Goal: Task Accomplishment & Management: Use online tool/utility

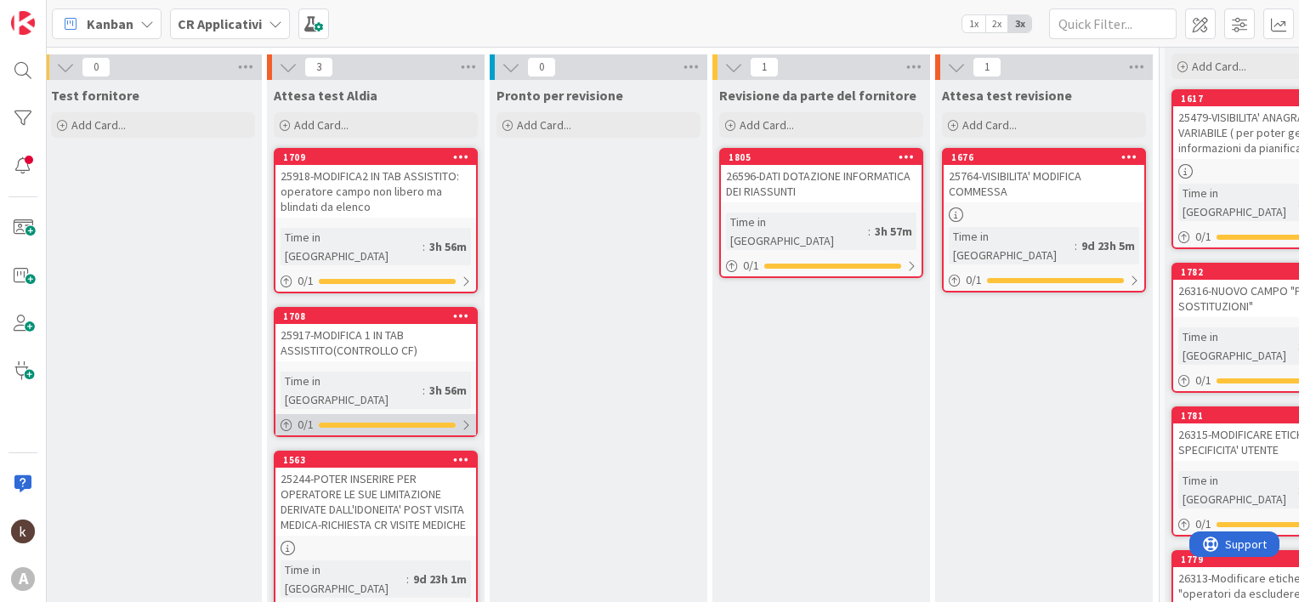
scroll to position [85, 1615]
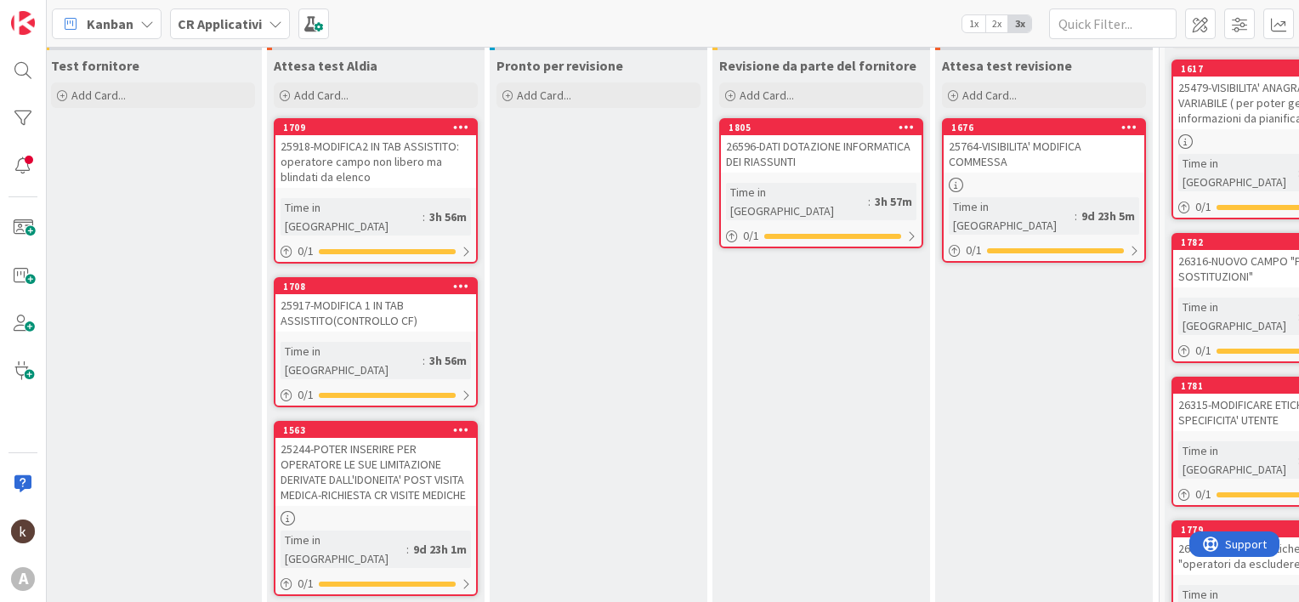
click at [217, 19] on b "CR Applicativi" at bounding box center [220, 23] width 84 height 17
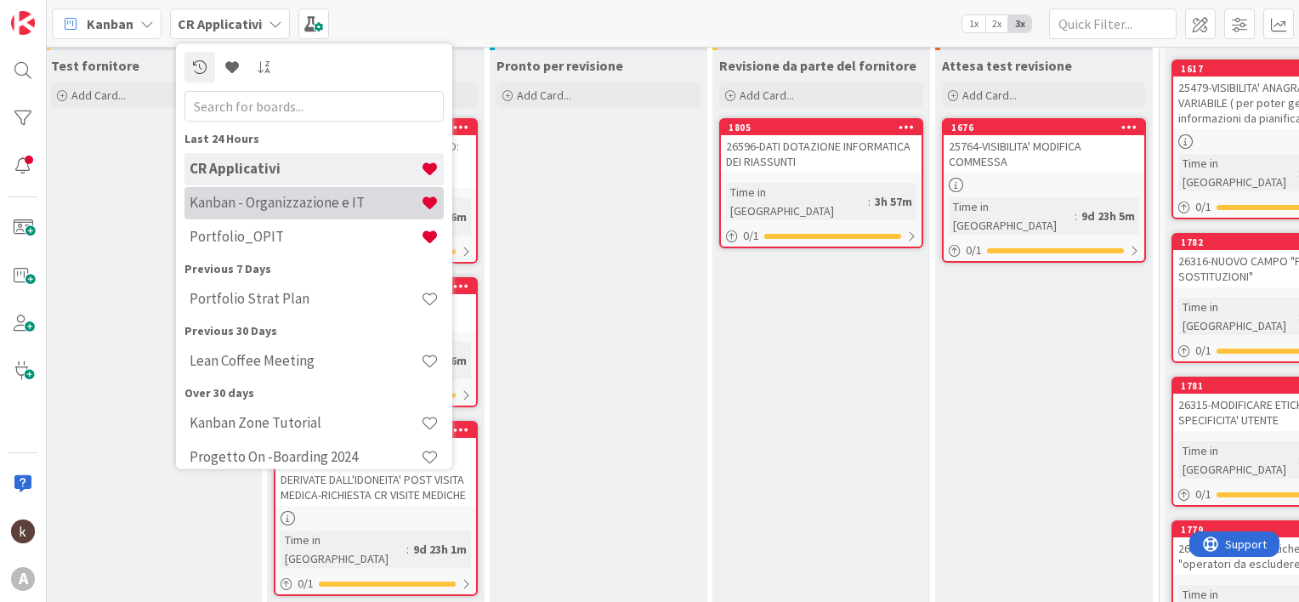
click at [231, 209] on h4 "Kanban - Organizzazione e IT" at bounding box center [305, 203] width 231 height 17
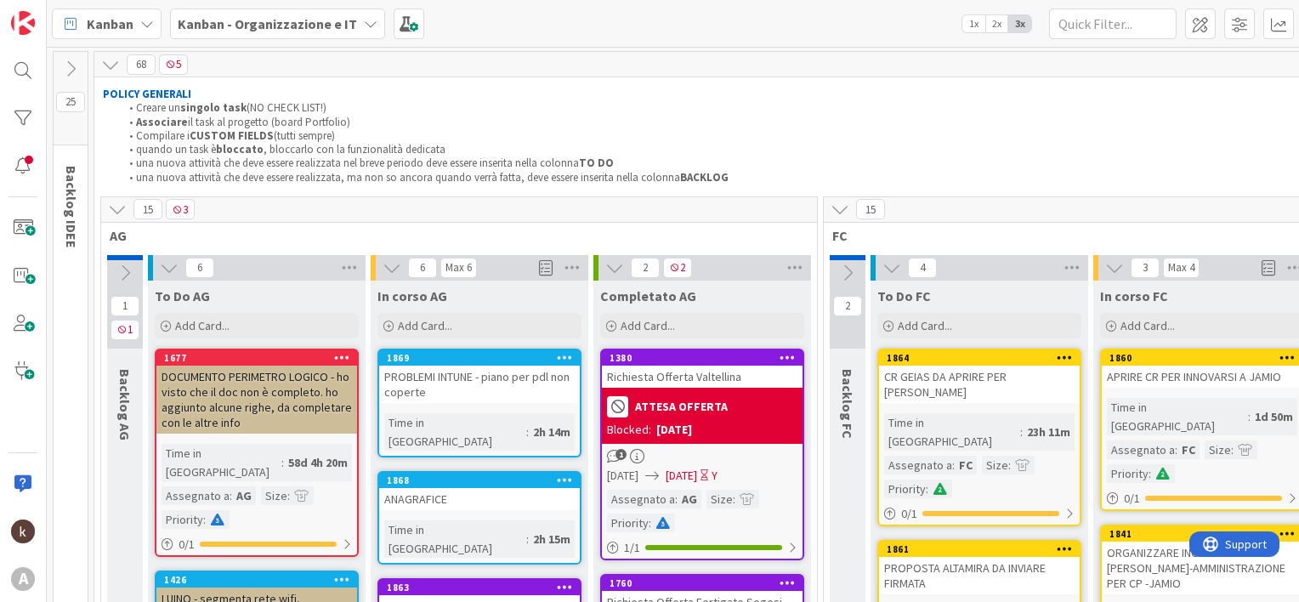
click at [112, 207] on icon at bounding box center [117, 209] width 19 height 19
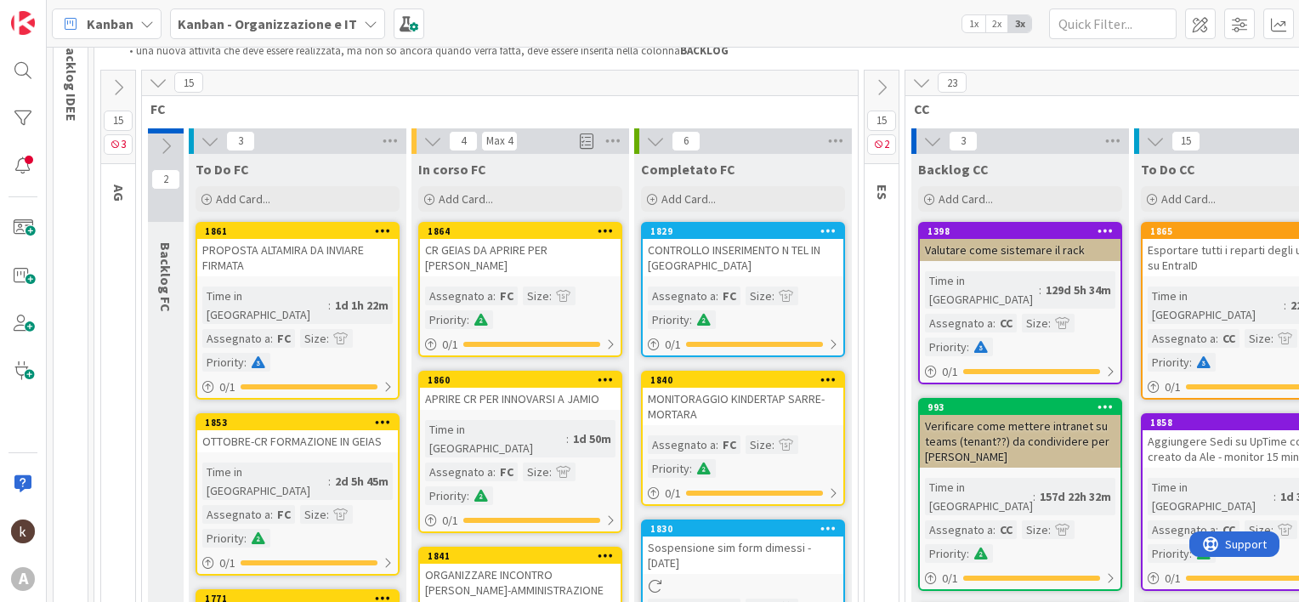
scroll to position [170, 0]
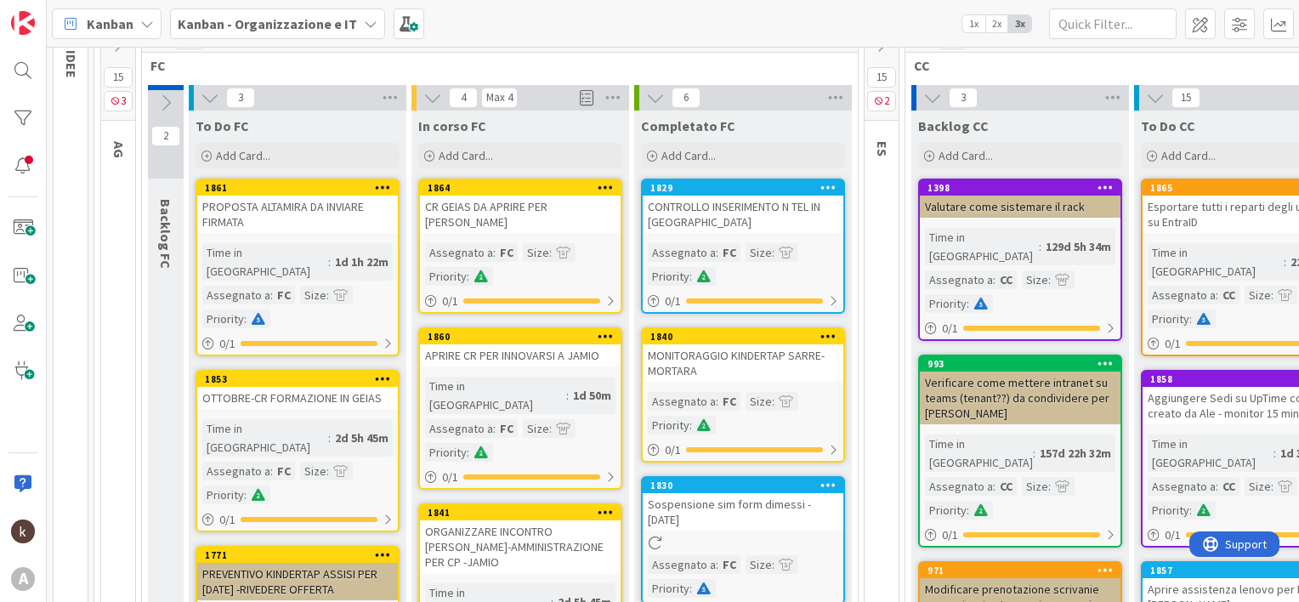
click at [246, 24] on b "Kanban - Organizzazione e IT" at bounding box center [267, 23] width 179 height 17
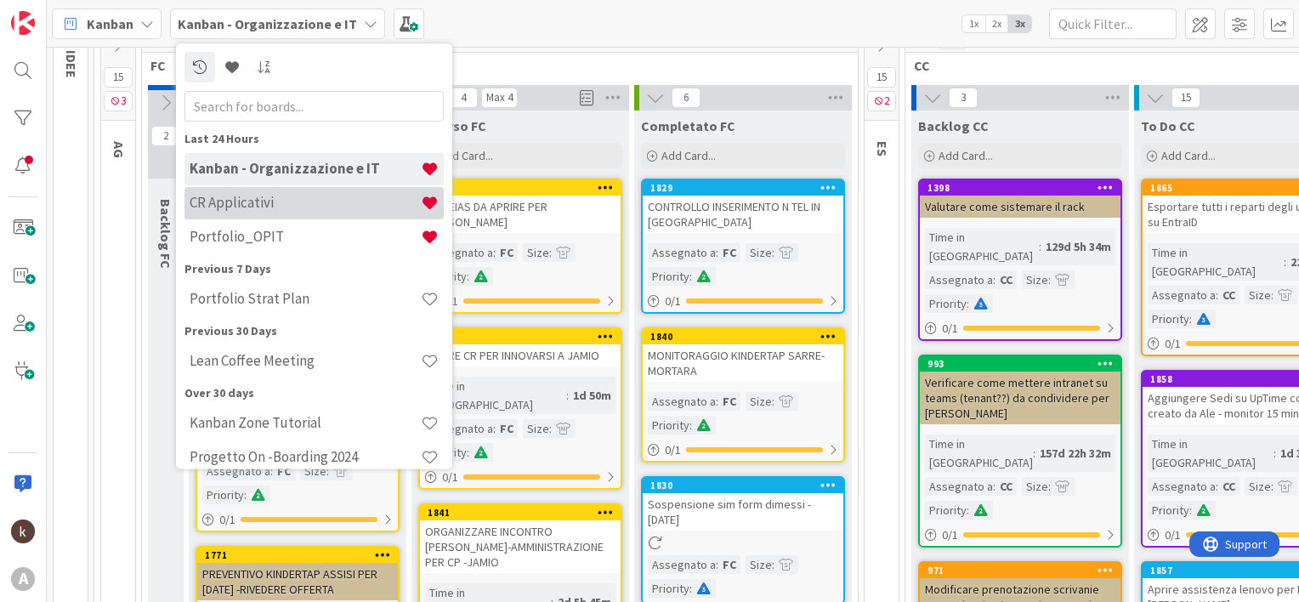
click at [243, 212] on div "CR Applicativi" at bounding box center [313, 203] width 259 height 32
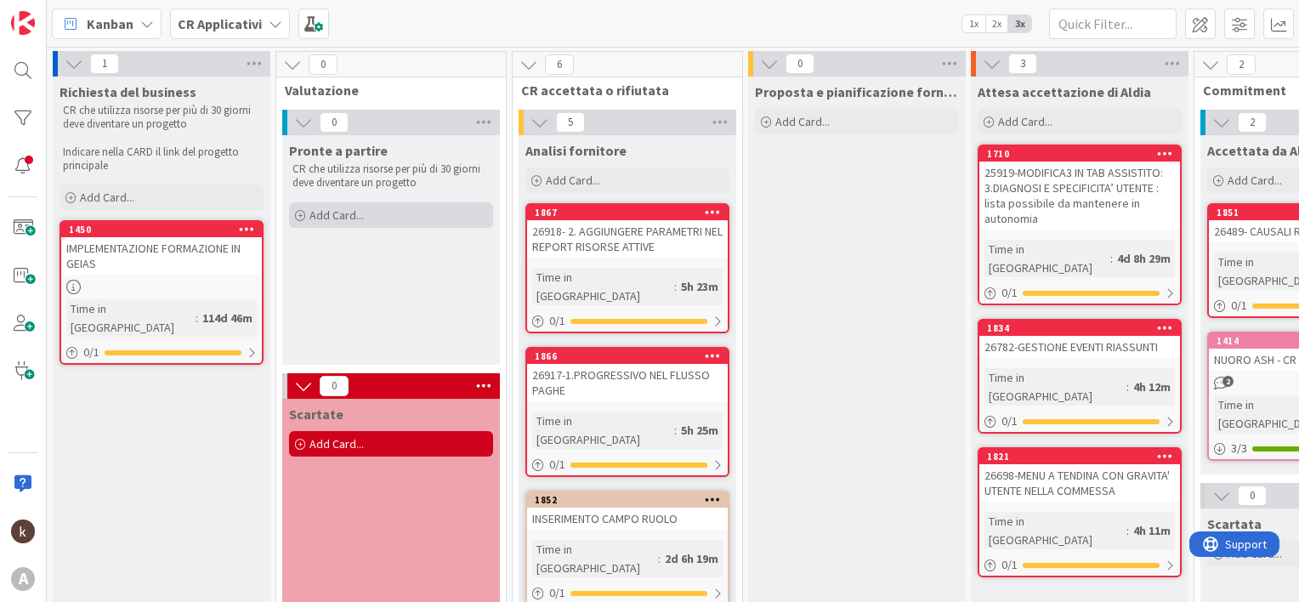
click at [364, 213] on div "Add Card..." at bounding box center [391, 215] width 204 height 26
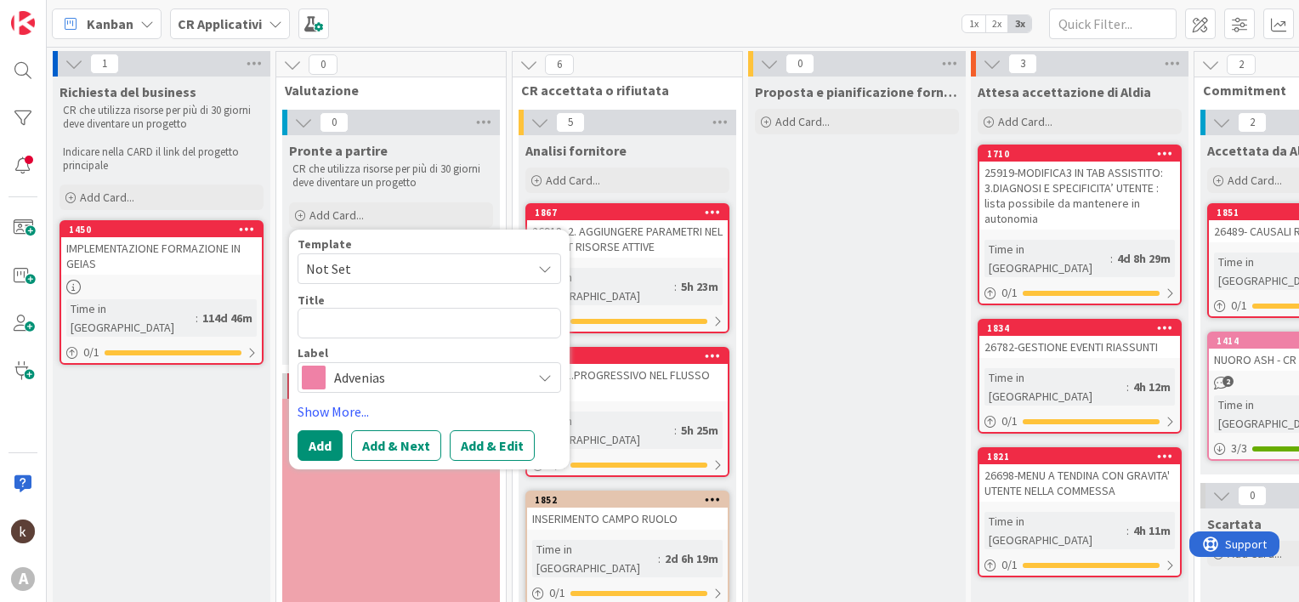
click at [397, 364] on div "Advenias" at bounding box center [430, 377] width 264 height 31
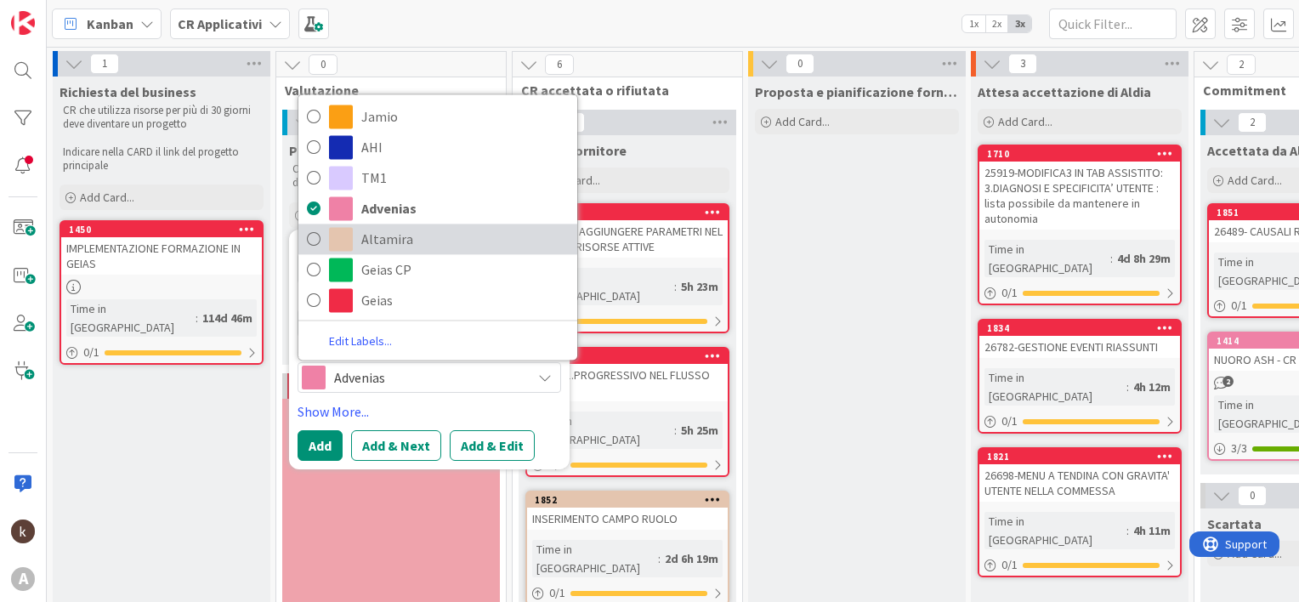
click at [405, 241] on span "Altamira" at bounding box center [464, 239] width 207 height 26
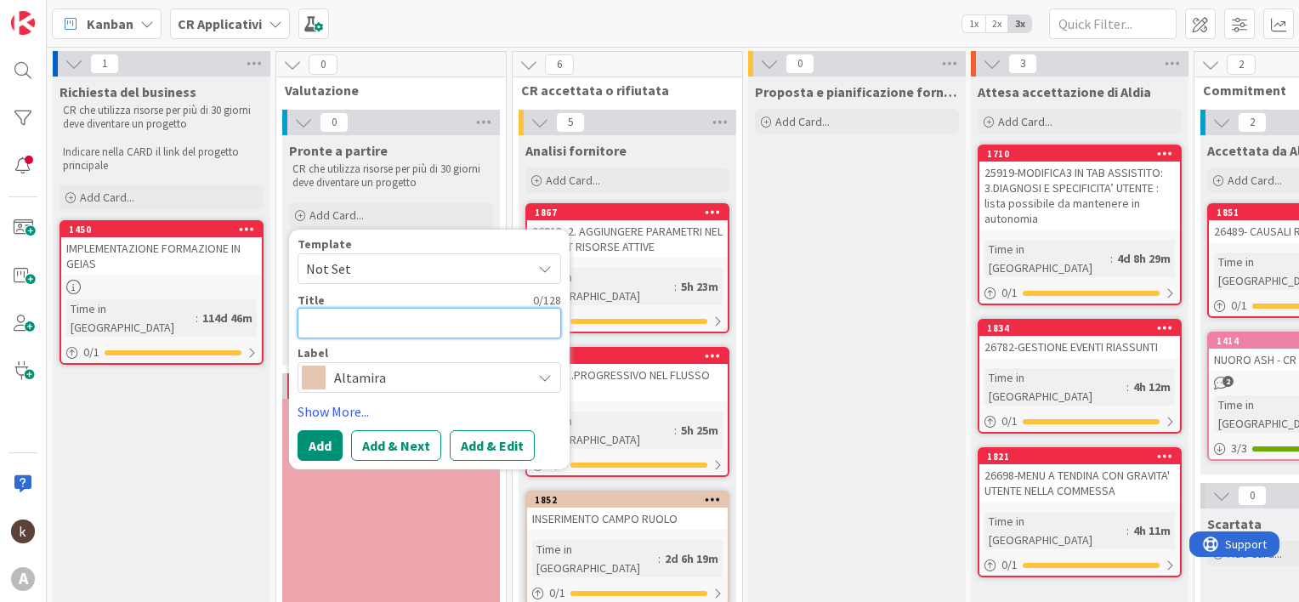
click at [347, 318] on textarea at bounding box center [430, 323] width 264 height 31
type textarea "x"
type textarea "A"
type textarea "x"
type textarea "AG"
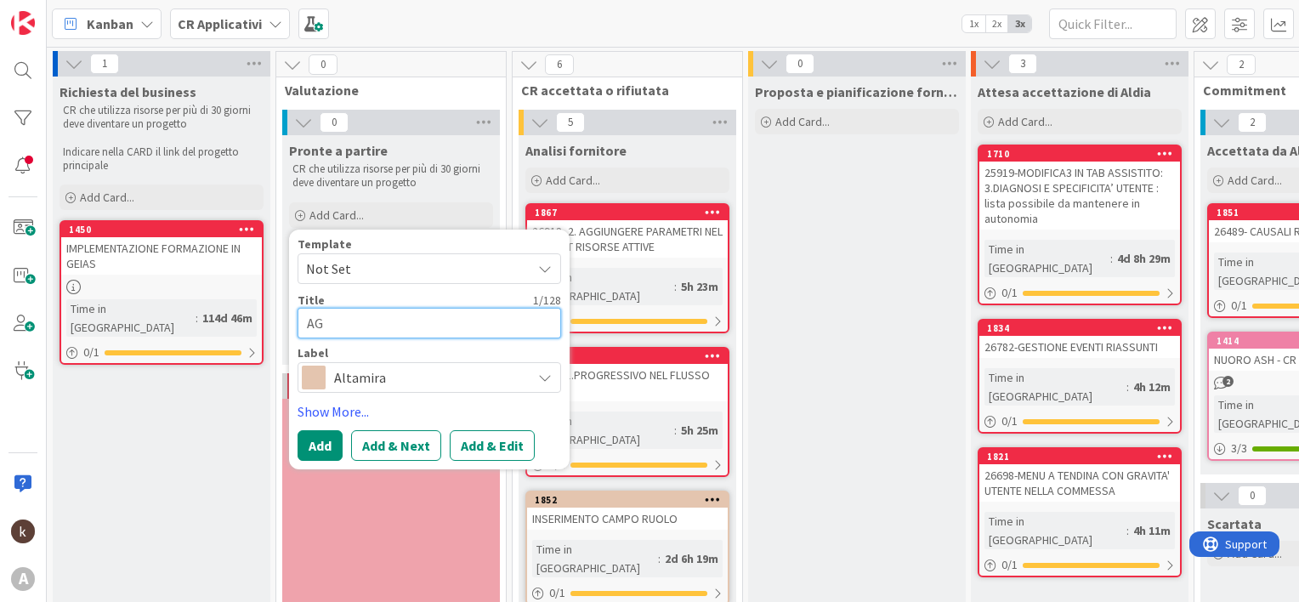
type textarea "x"
type textarea "AGG"
type textarea "x"
type textarea "AGGI"
type textarea "x"
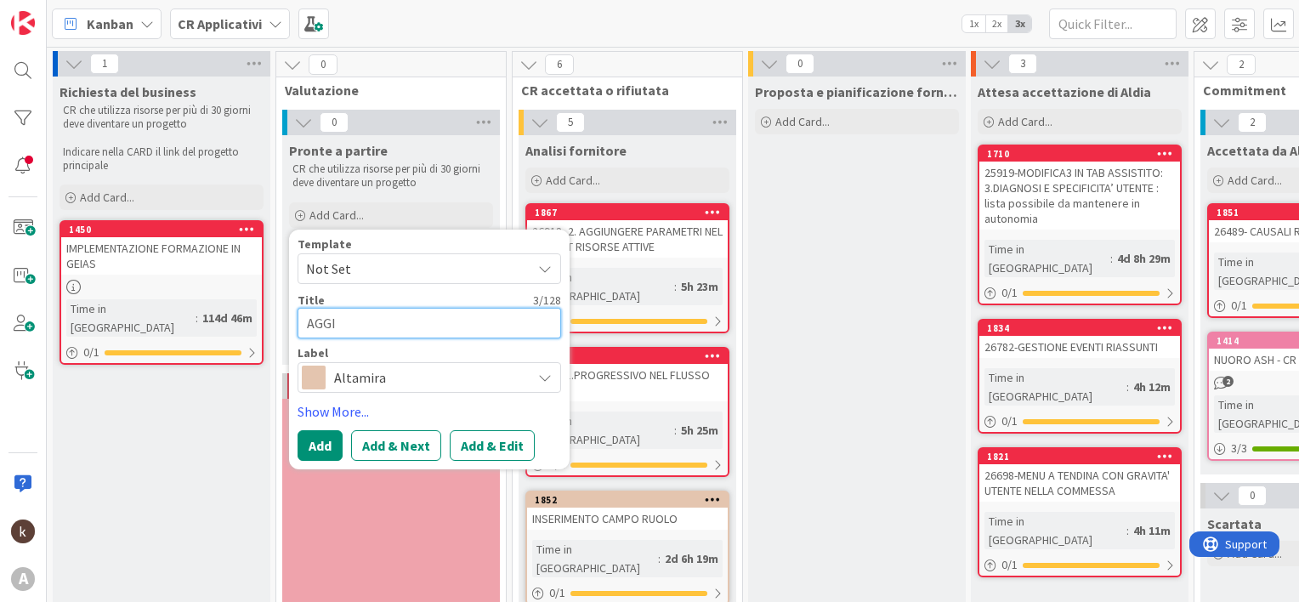
type textarea "AGGIU"
type textarea "x"
type textarea "AGGIUN"
type textarea "x"
type textarea "AGGIUNT"
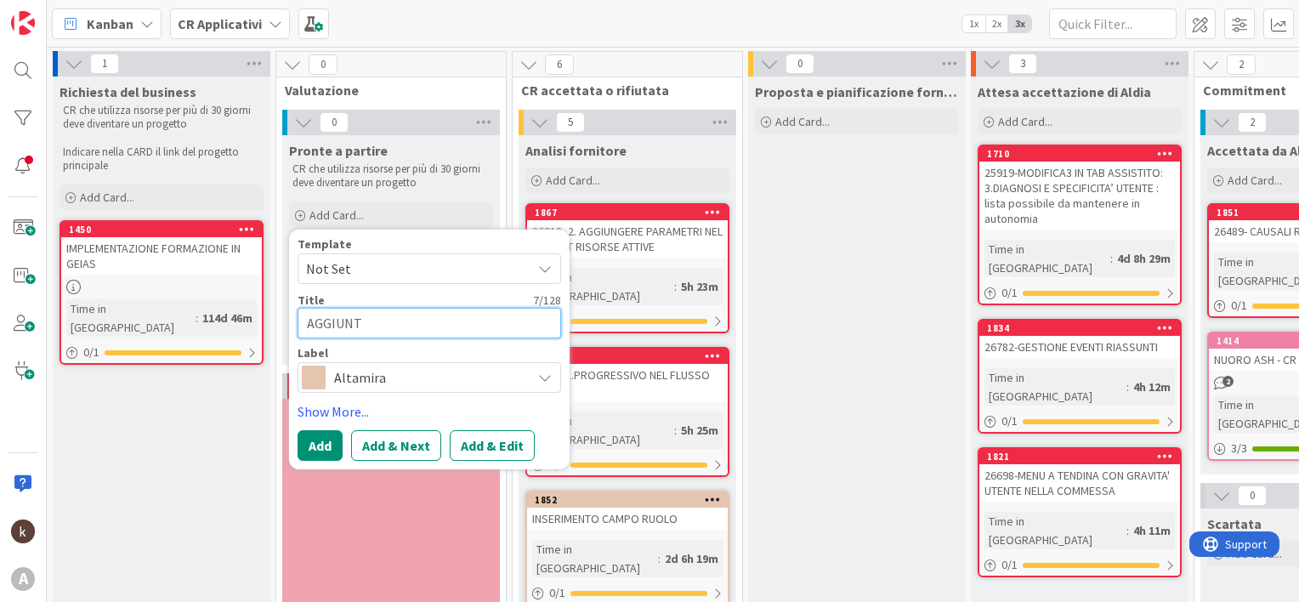
type textarea "x"
type textarea "AGGIUNTA"
type textarea "x"
type textarea "AGGIUNTA C"
type textarea "x"
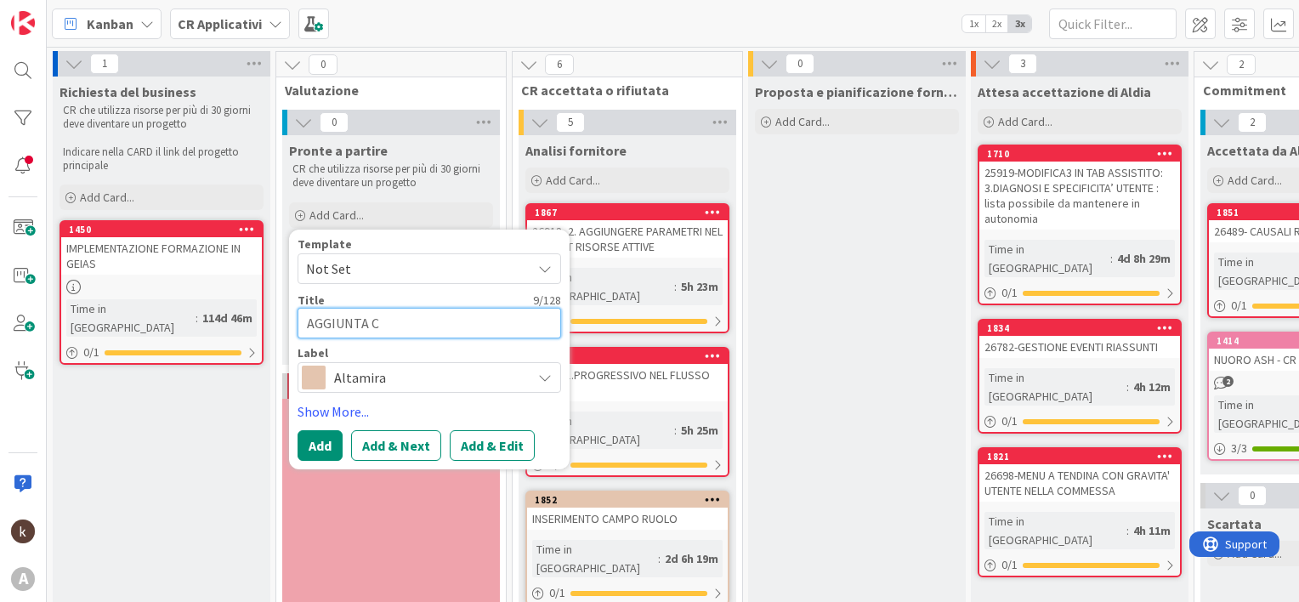
type textarea "AGGIUNTA CA"
type textarea "x"
type textarea "AGGIUNTA CAM"
type textarea "x"
type textarea "AGGIUNTA CAMP"
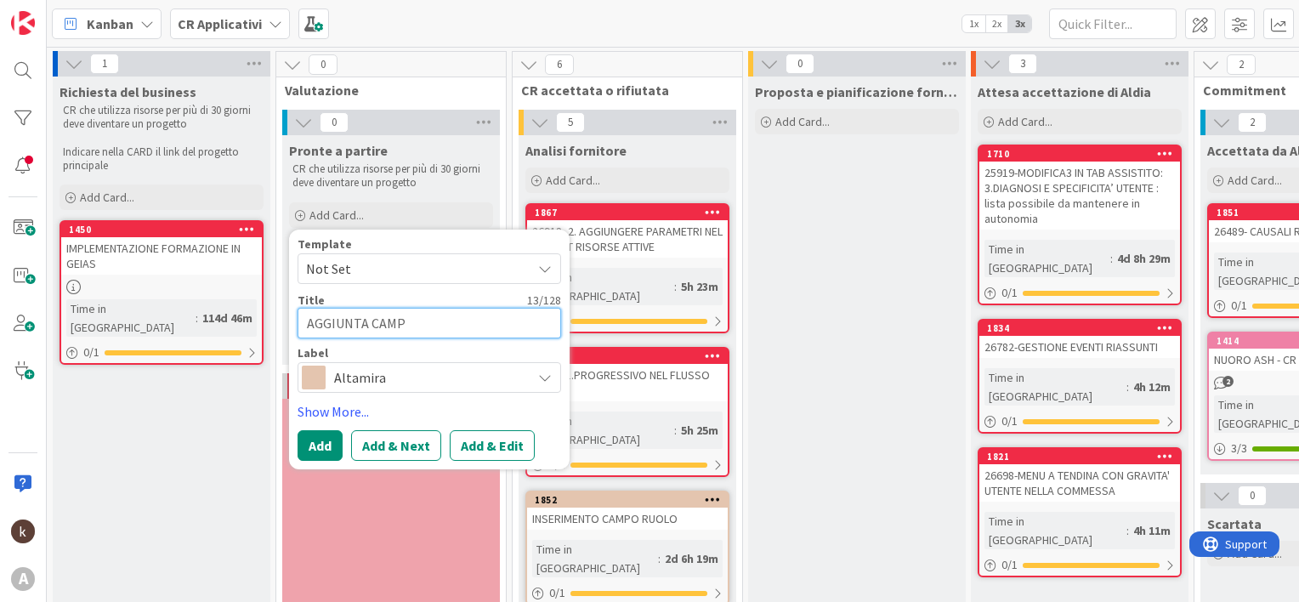
type textarea "x"
type textarea "AGGIUNTA CAMPO"
type textarea "x"
type textarea "AGGIUNTA CAMPO"
type textarea "x"
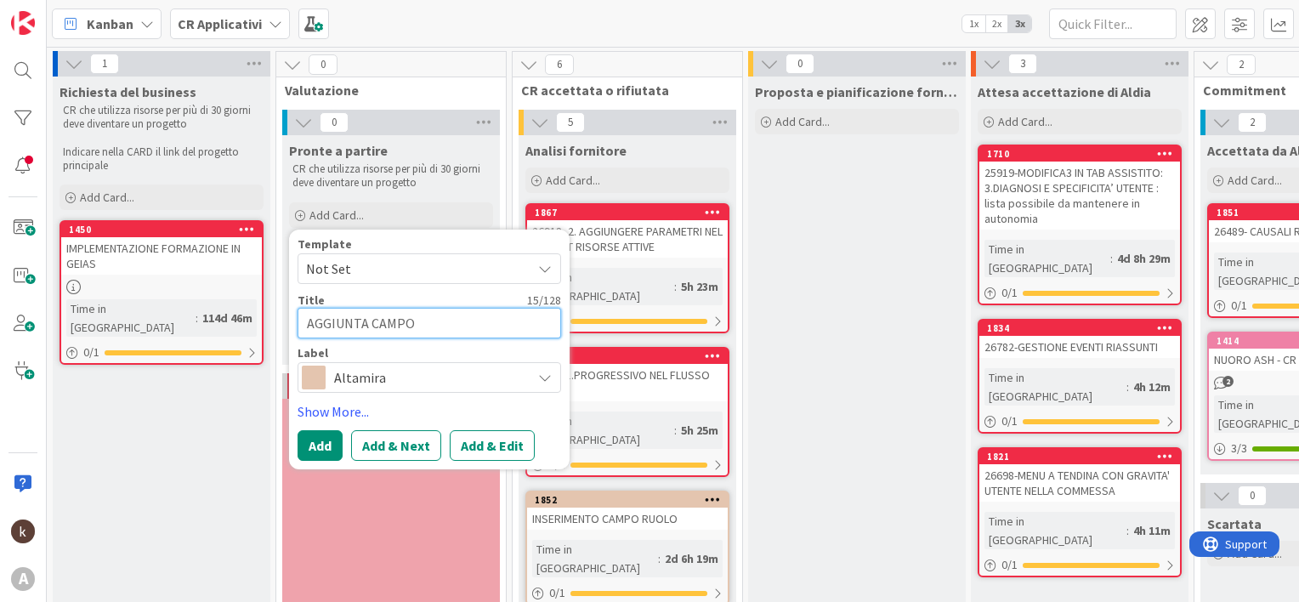
type textarea "AGGIUNTA CAMPO R"
type textarea "x"
type textarea "AGGIUNTA CAMPO RU"
type textarea "x"
type textarea "AGGIUNTA CAMPO RUL"
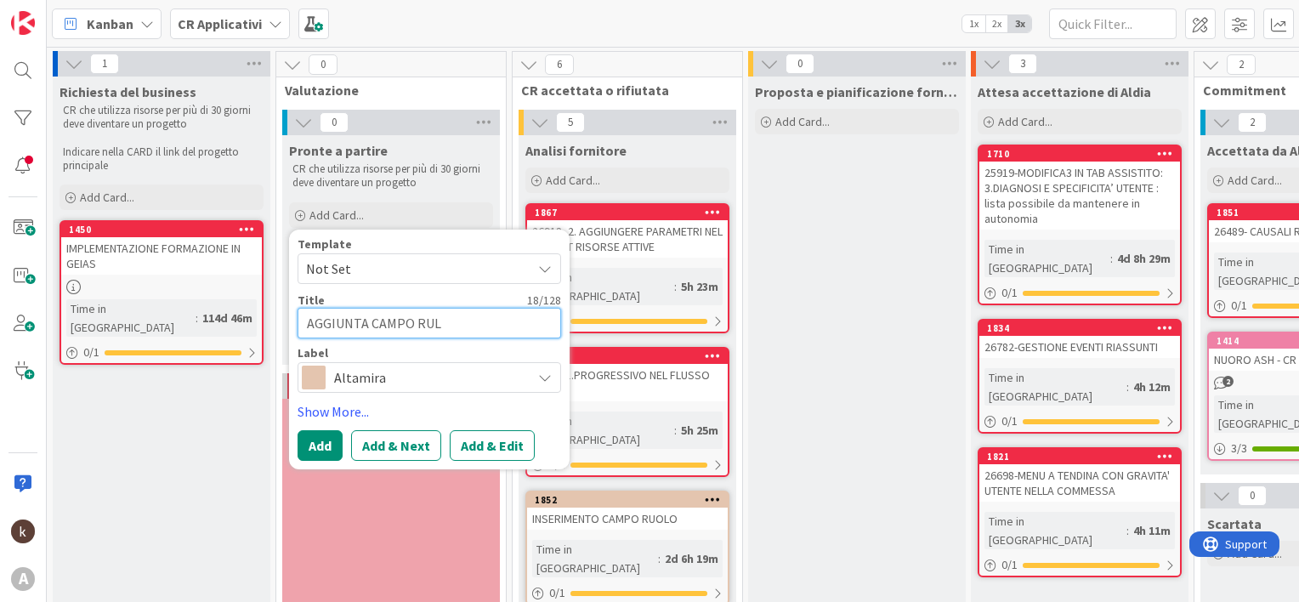
type textarea "x"
type textarea "AGGIUNTA CAMPO RULO"
type textarea "x"
type textarea "AGGIUNTA CAMPO RUL"
type textarea "x"
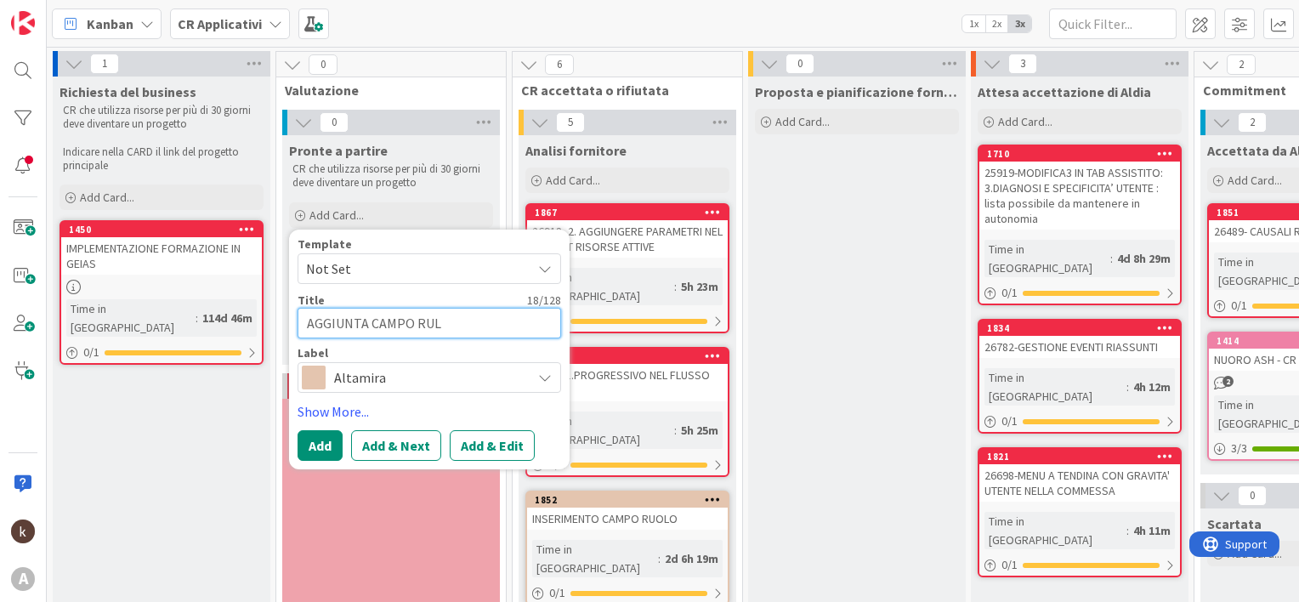
type textarea "AGGIUNTA CAMPO RU"
type textarea "x"
type textarea "AGGIUNTA CAMPO RUO"
type textarea "x"
type textarea "AGGIUNTA CAMPO RUOL"
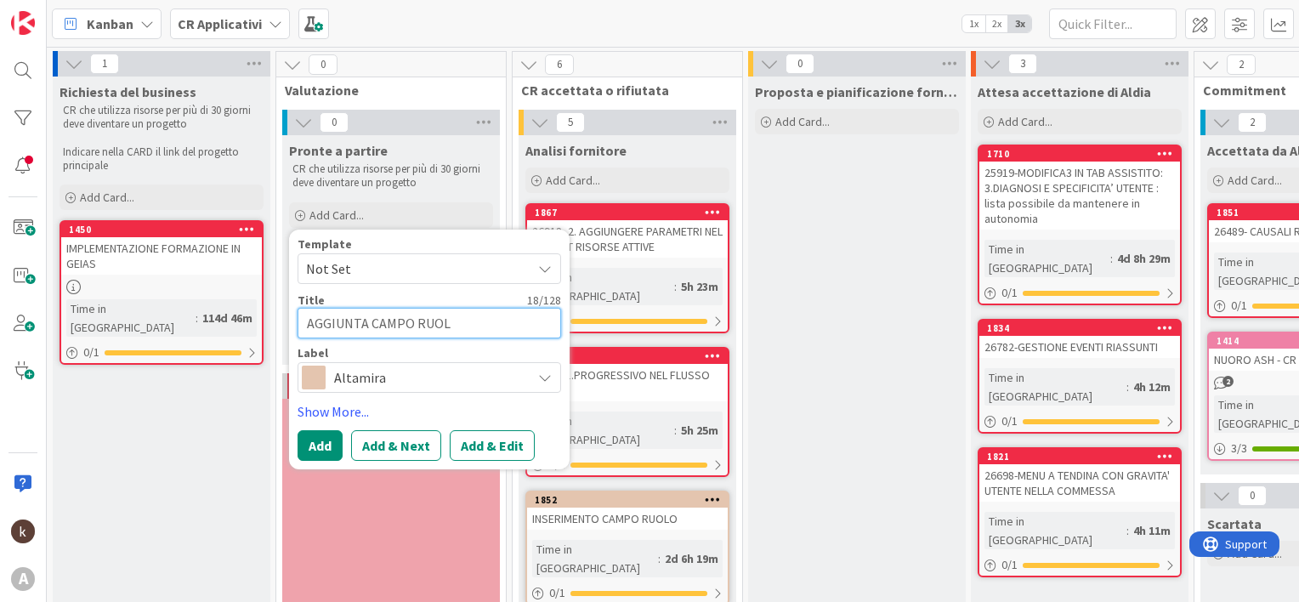
type textarea "x"
type textarea "AGGIUNTA CAMPO RUOLO"
type textarea "x"
type textarea "AGGIUNTA CAMPO RUOLO"
type textarea "x"
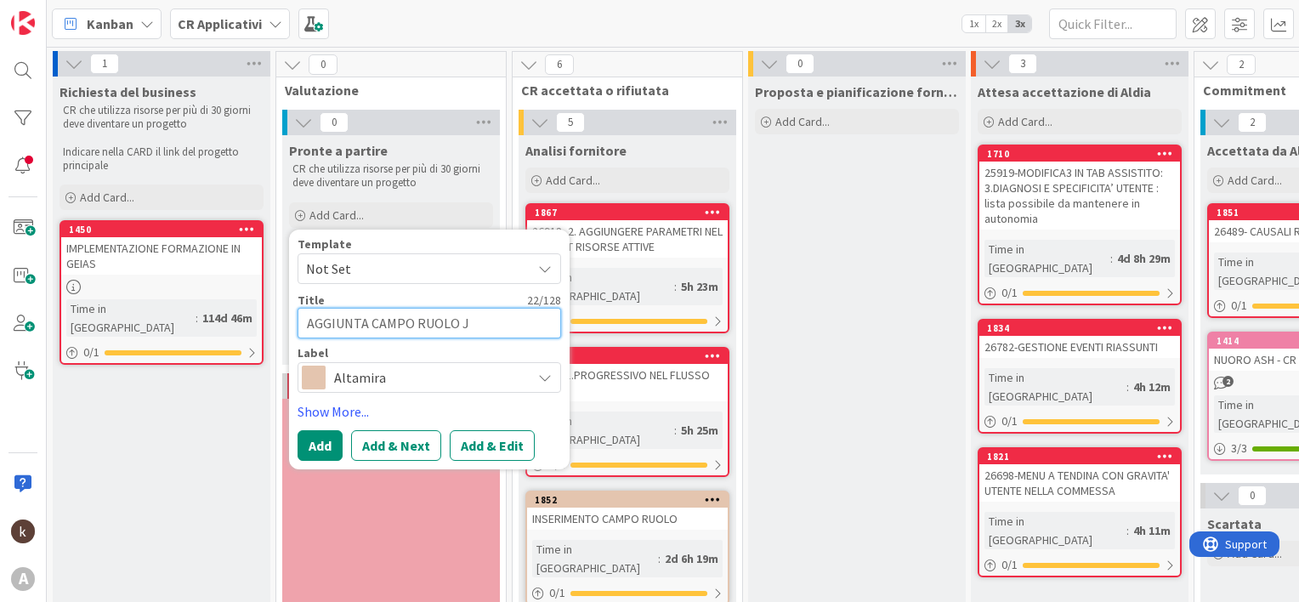
type textarea "AGGIUNTA CAMPO RUOLO JP"
type textarea "x"
type textarea "AGGIUNTA CAMPO RUOLO JPL"
type textarea "x"
type textarea "AGGIUNTA CAMPO RUOLO JPLL"
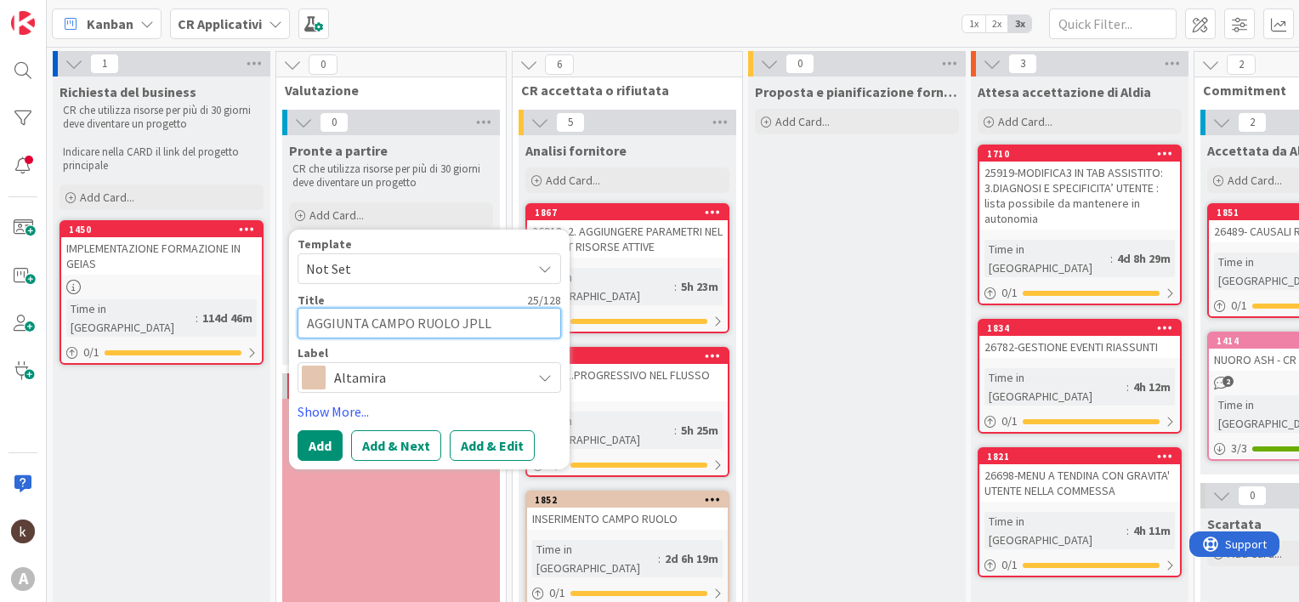
type textarea "x"
type textarea "AGGIUNTA CAMPO RUOLO JPLLY"
type textarea "x"
type textarea "AGGIUNTA CAMPO RUOLO JPLLY"
type textarea "x"
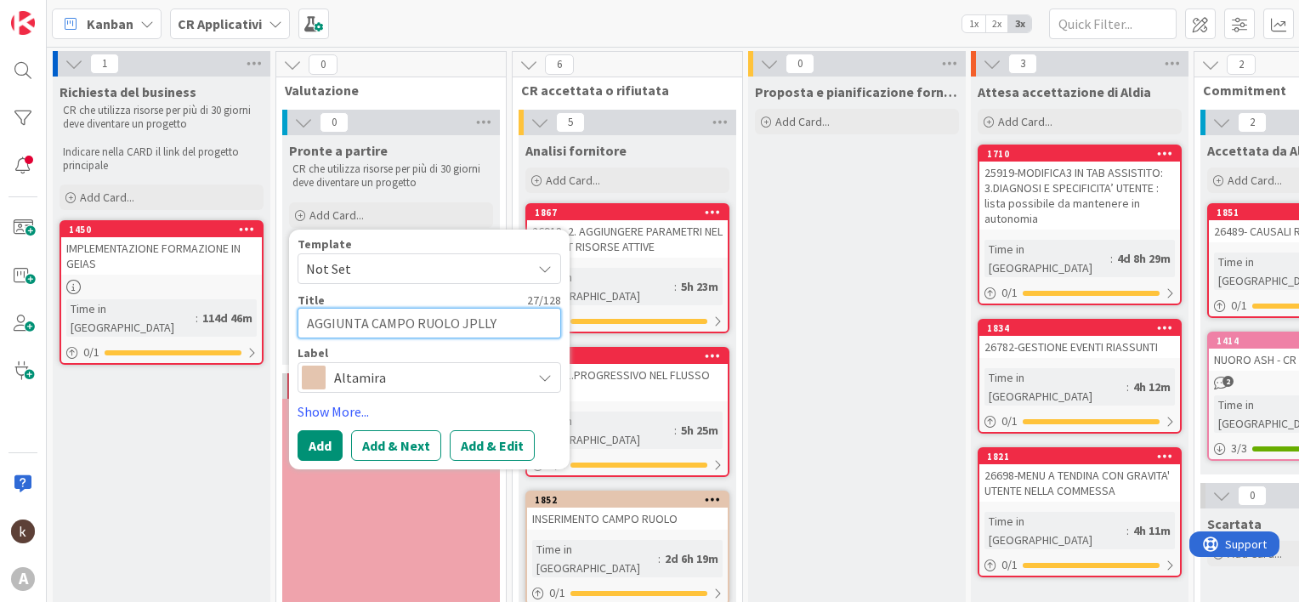
type textarea "AGGIUNTA CAMPO RUOLO JPLLY"
type textarea "x"
type textarea "AGGIUNTA CAMPO RUOLO JPLL"
type textarea "x"
type textarea "AGGIUNTA CAMPO RUOLO JPL"
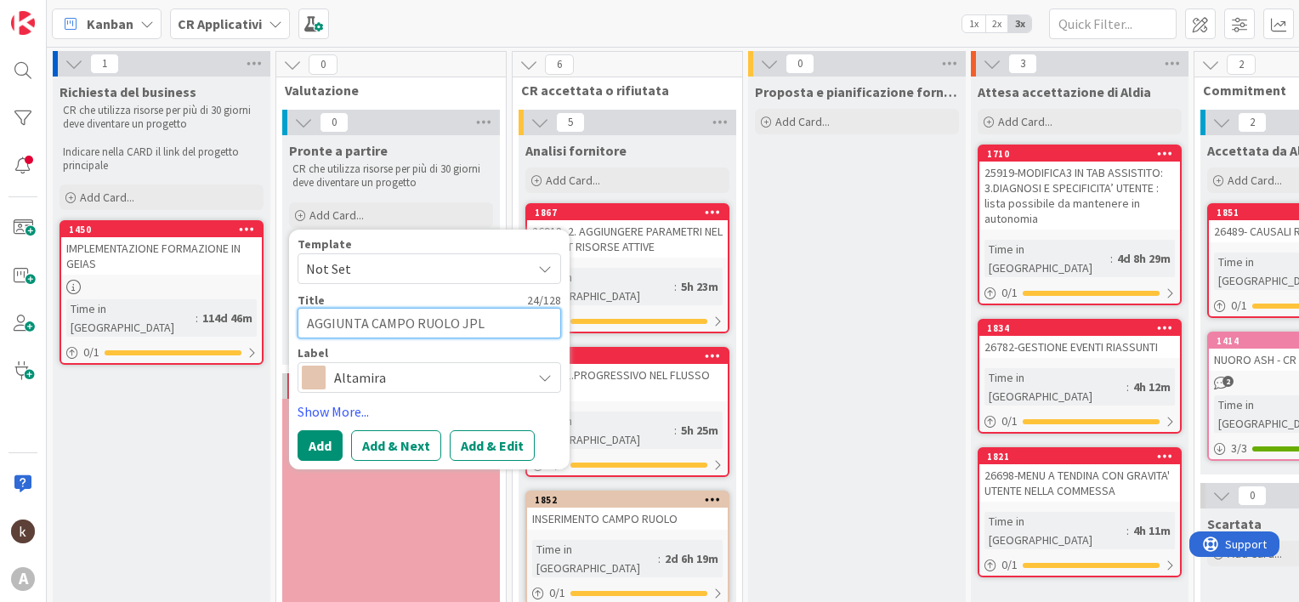
type textarea "x"
type textarea "AGGIUNTA CAMPO RUOLO JP"
type textarea "x"
type textarea "AGGIUNTA CAMPO RUOLO J"
type textarea "x"
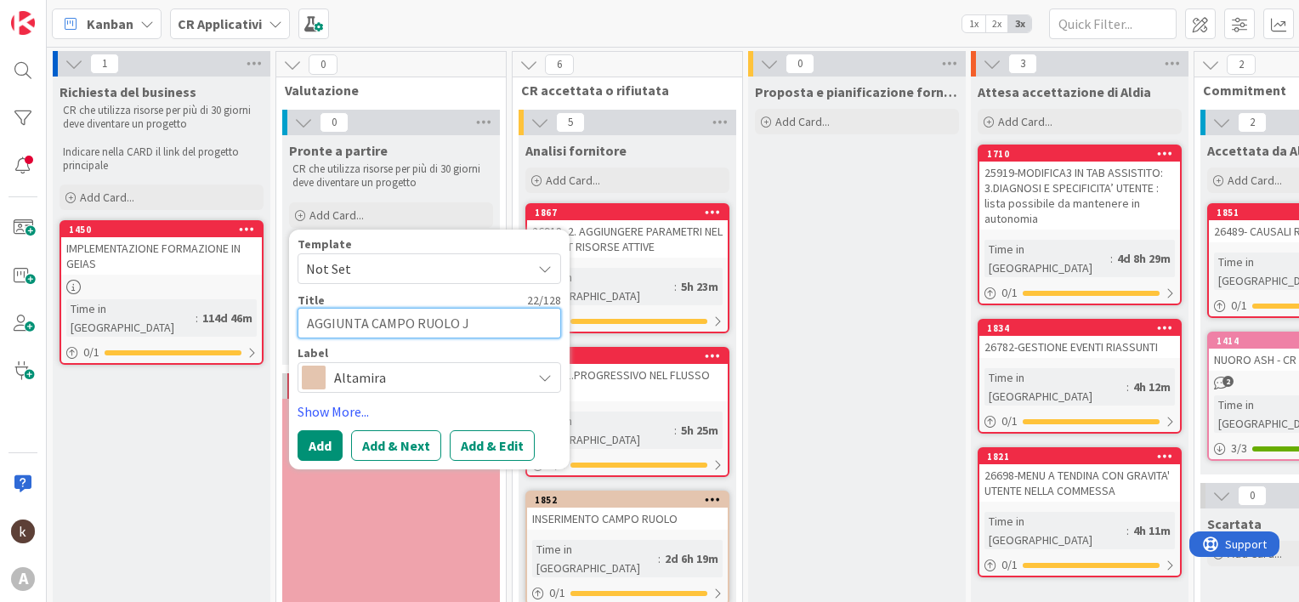
type textarea "AGGIUNTA CAMPO RUOLO JO"
type textarea "x"
type textarea "AGGIUNTA CAMPO RUOLO JOL"
type textarea "x"
type textarea "AGGIUNTA CAMPO RUOLO JOLL"
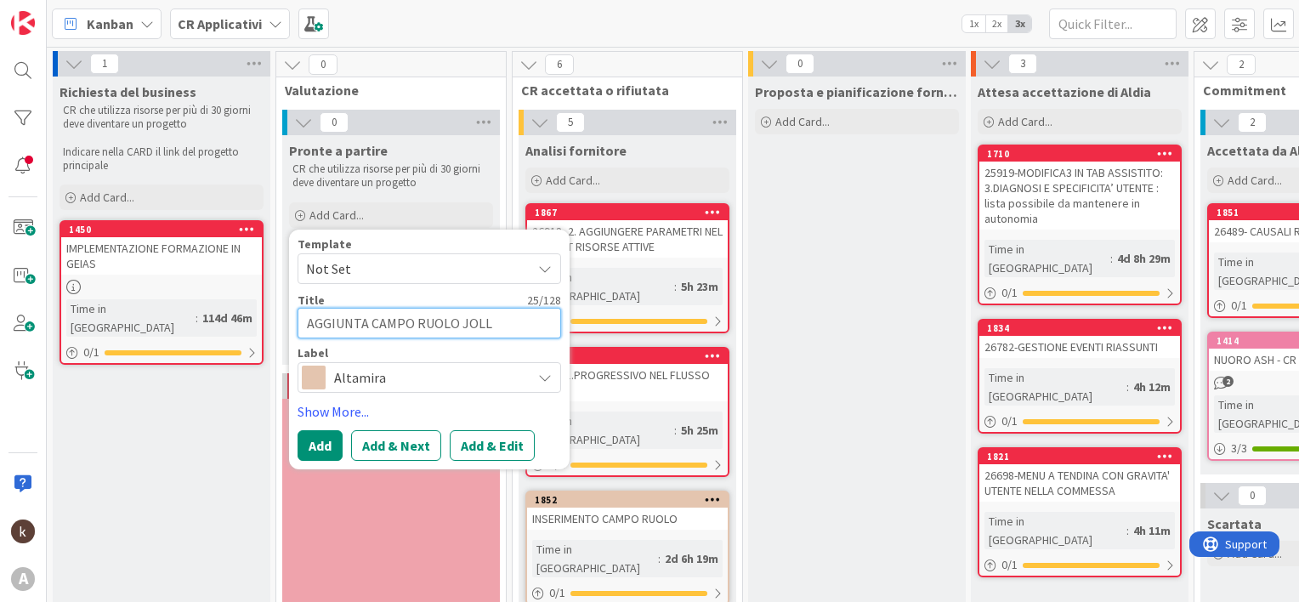
type textarea "x"
type textarea "AGGIUNTA CAMPO RUOLO JOLLY"
type textarea "x"
type textarea "AGGIUNTA CAMPO RUOLO JOLLY"
type textarea "x"
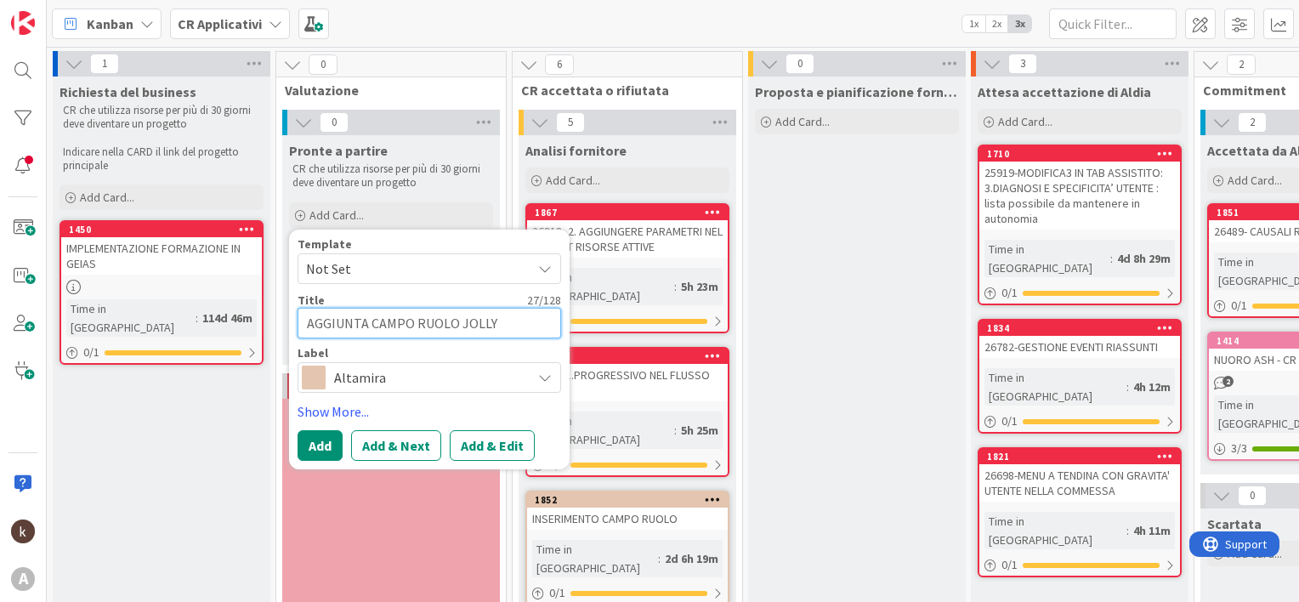
type textarea "AGGIUNTA CAMPO RUOLO JOLLY -"
type textarea "x"
type textarea "AGGIUNTA CAMPO RUOLO JOLLY"
type textarea "x"
type textarea "AGGIUNTA CAMPO RUOLO JOLLY"
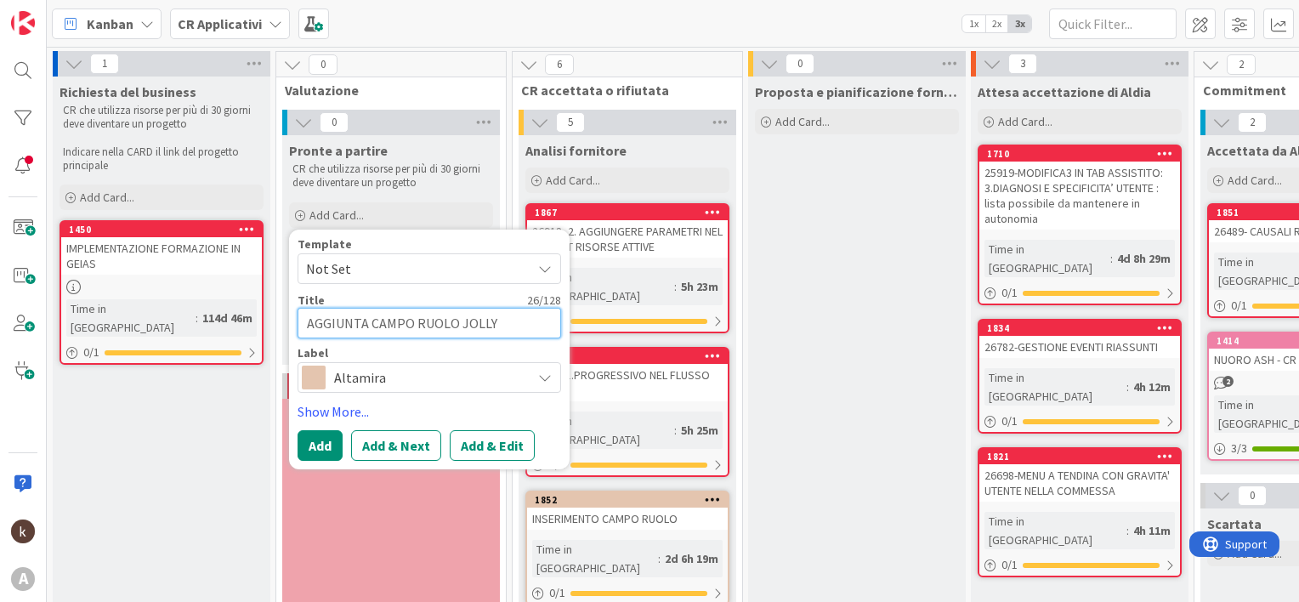
type textarea "x"
type textarea "AGGIUNTA CAMPO RUOLO JOLL"
type textarea "x"
type textarea "AGGIUNTA CAMPO RUOLO JOL"
type textarea "x"
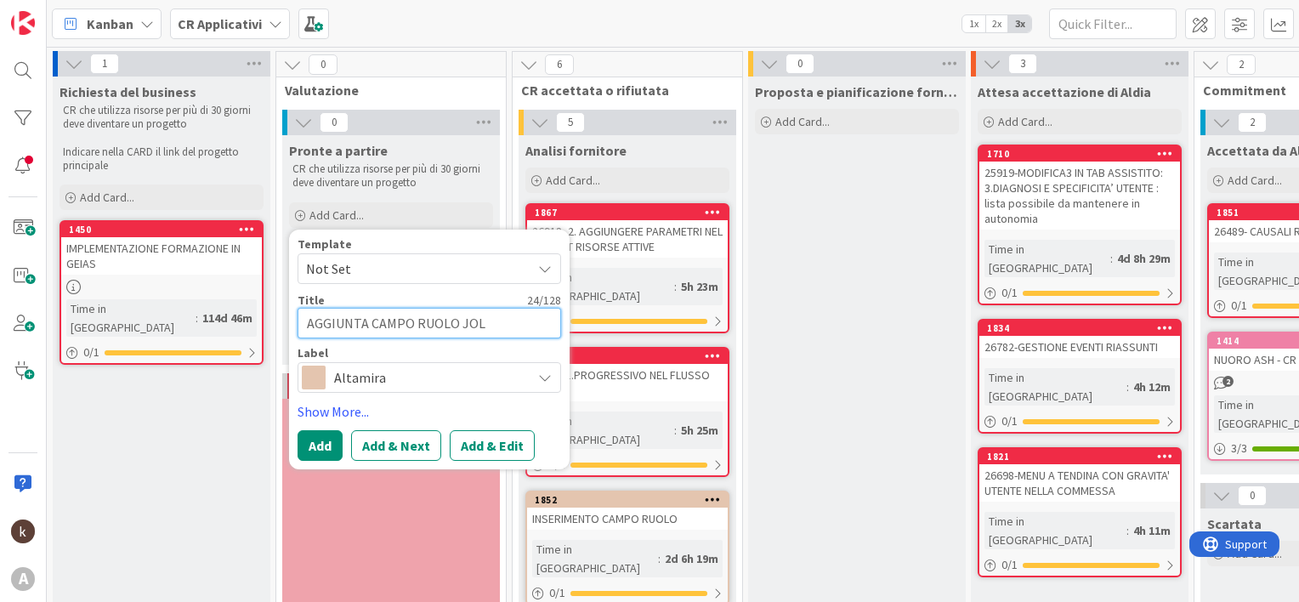
type textarea "AGGIUNTA CAMPO RUOLO JO"
type textarea "x"
type textarea "AGGIUNTA CAMPO RUOLO J"
type textarea "x"
type textarea "AGGIUNTA CAMPO RUOLO"
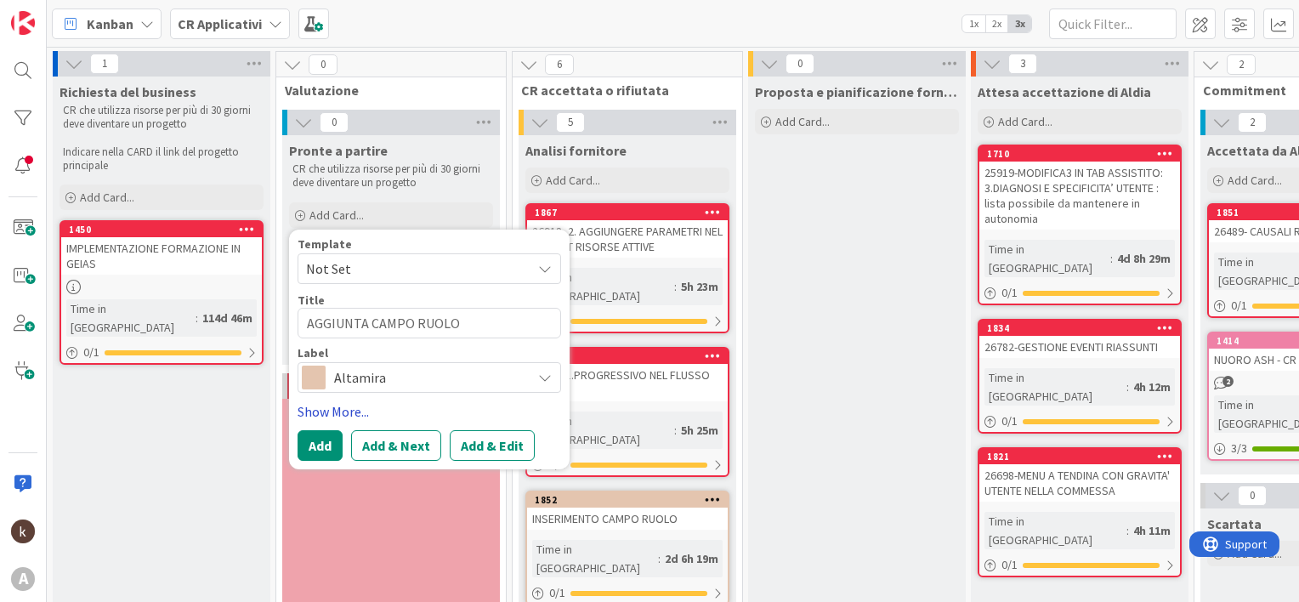
click at [332, 408] on link "Show More..." at bounding box center [430, 411] width 264 height 20
type textarea "x"
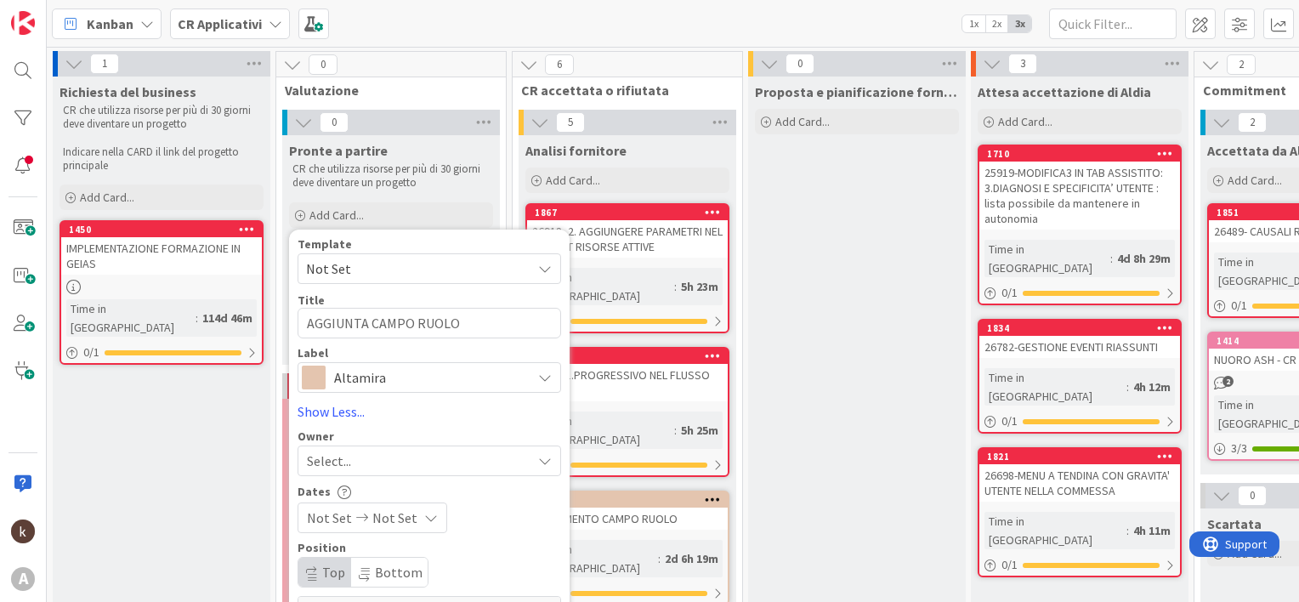
scroll to position [170, 0]
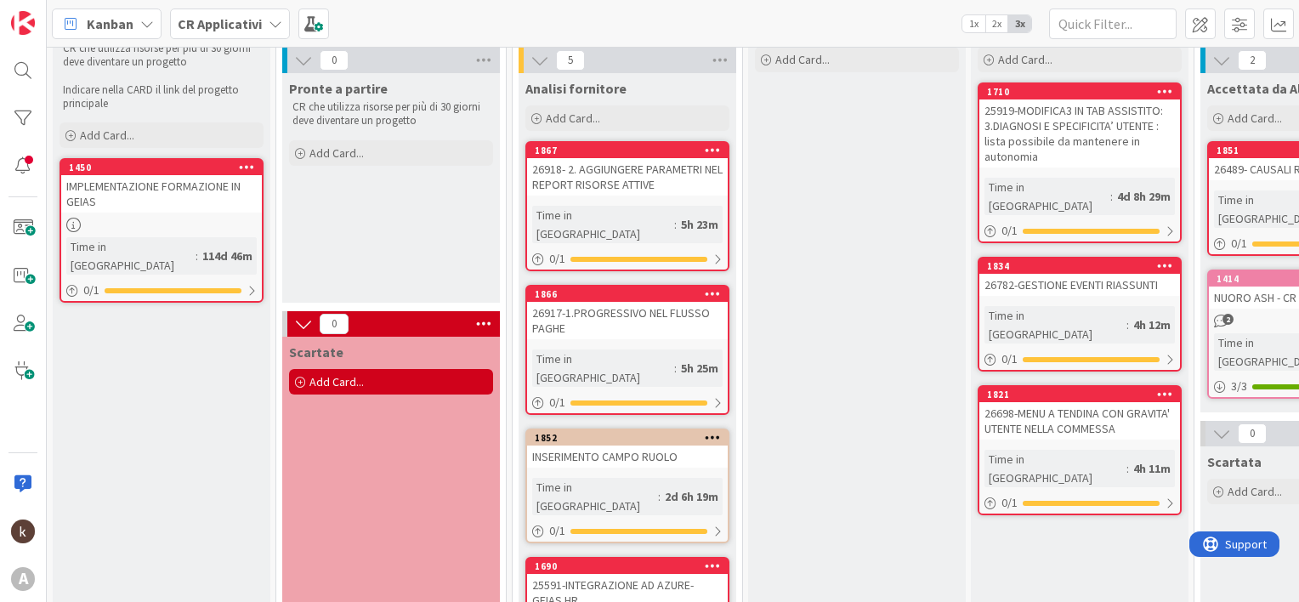
scroll to position [0, 0]
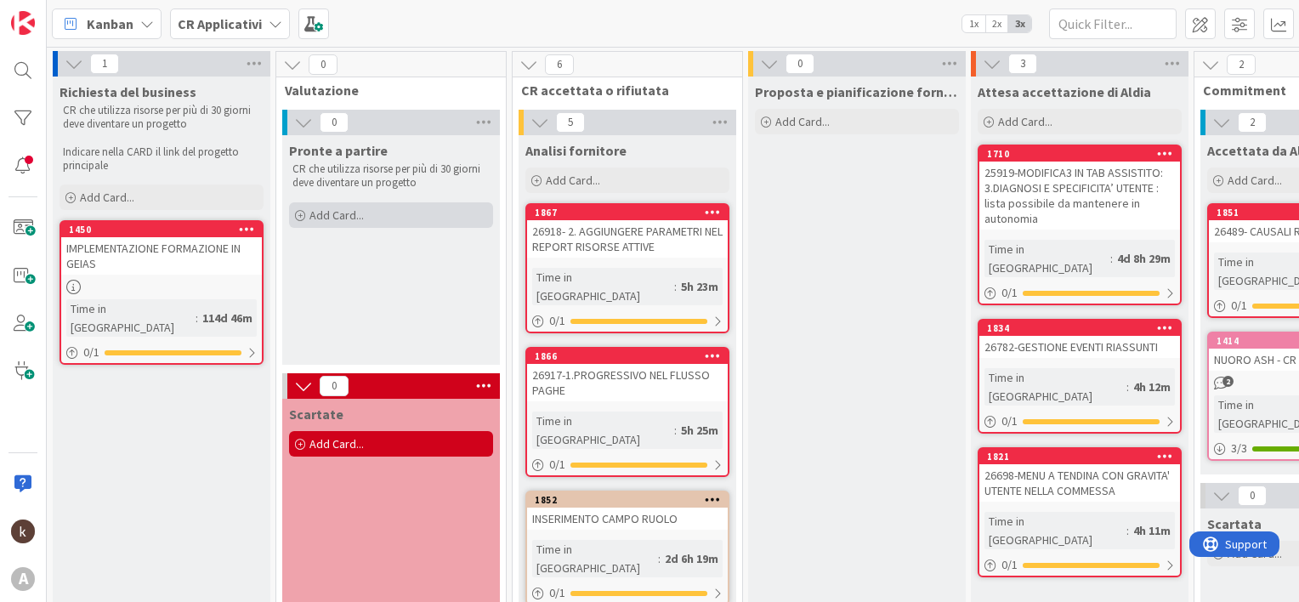
click at [391, 211] on div "Add Card..." at bounding box center [391, 215] width 204 height 26
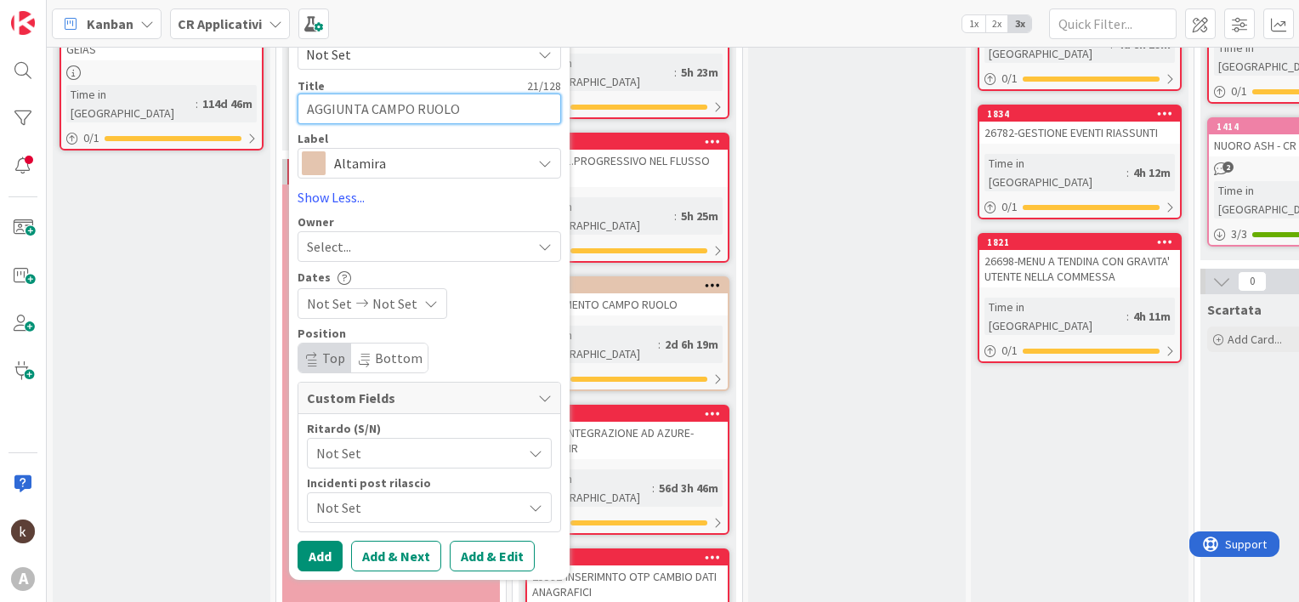
scroll to position [340, 0]
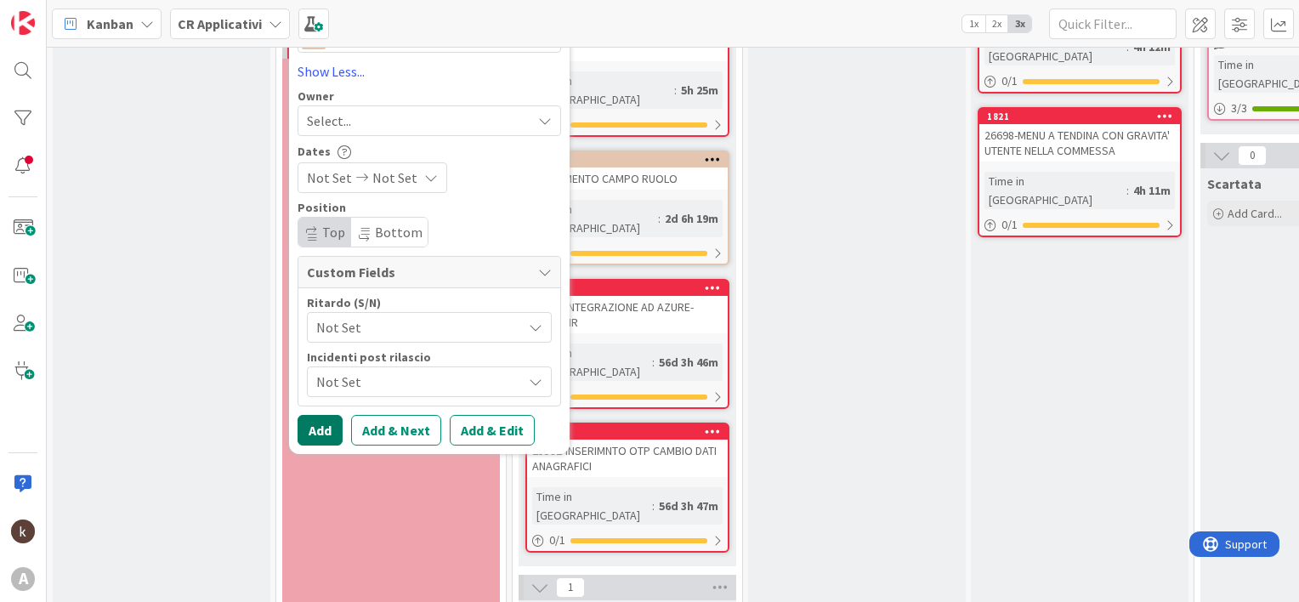
click at [315, 423] on button "Add" at bounding box center [320, 430] width 45 height 31
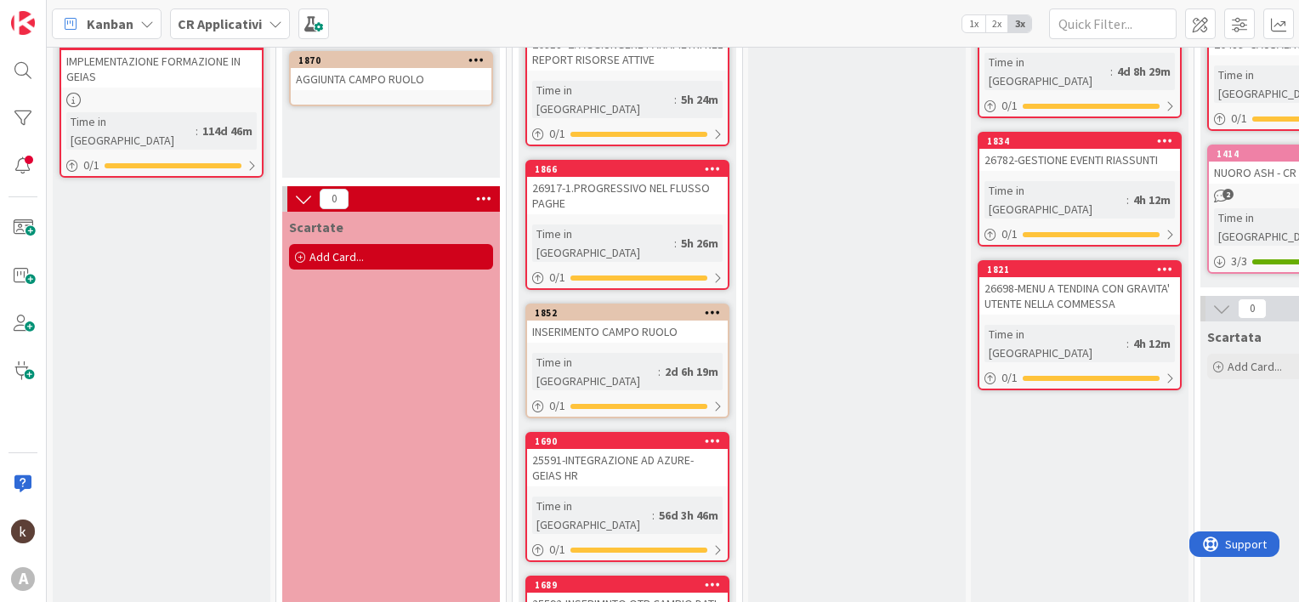
scroll to position [0, 0]
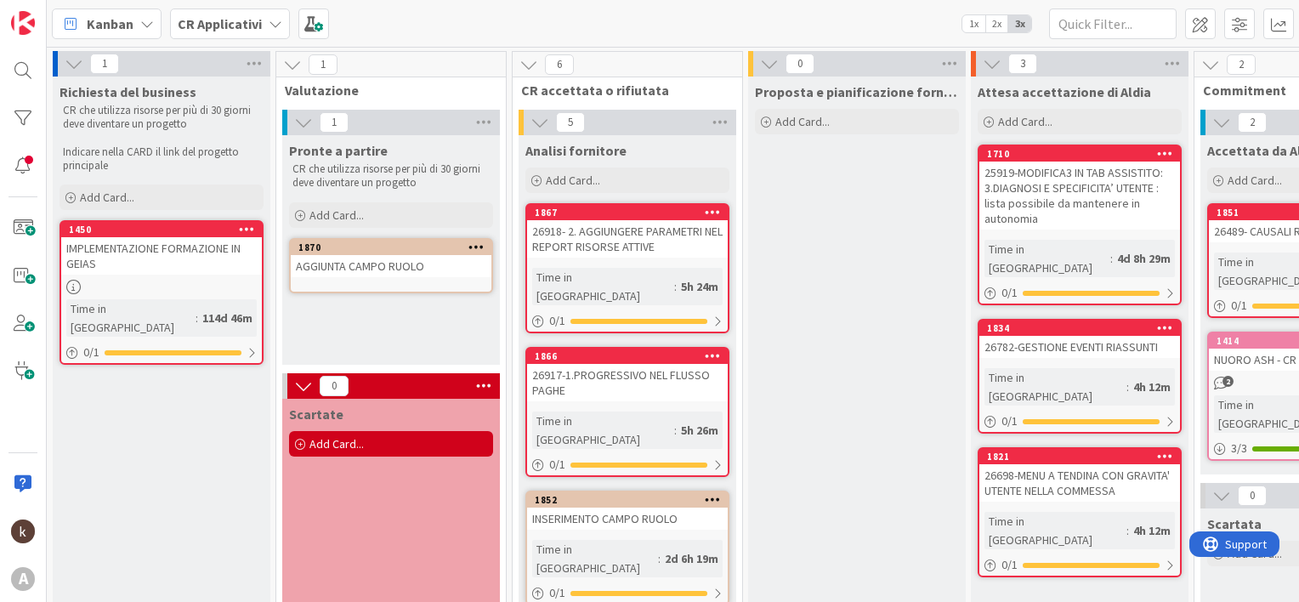
click at [385, 264] on div "AGGIUNTA CAMPO RUOLO" at bounding box center [391, 266] width 201 height 22
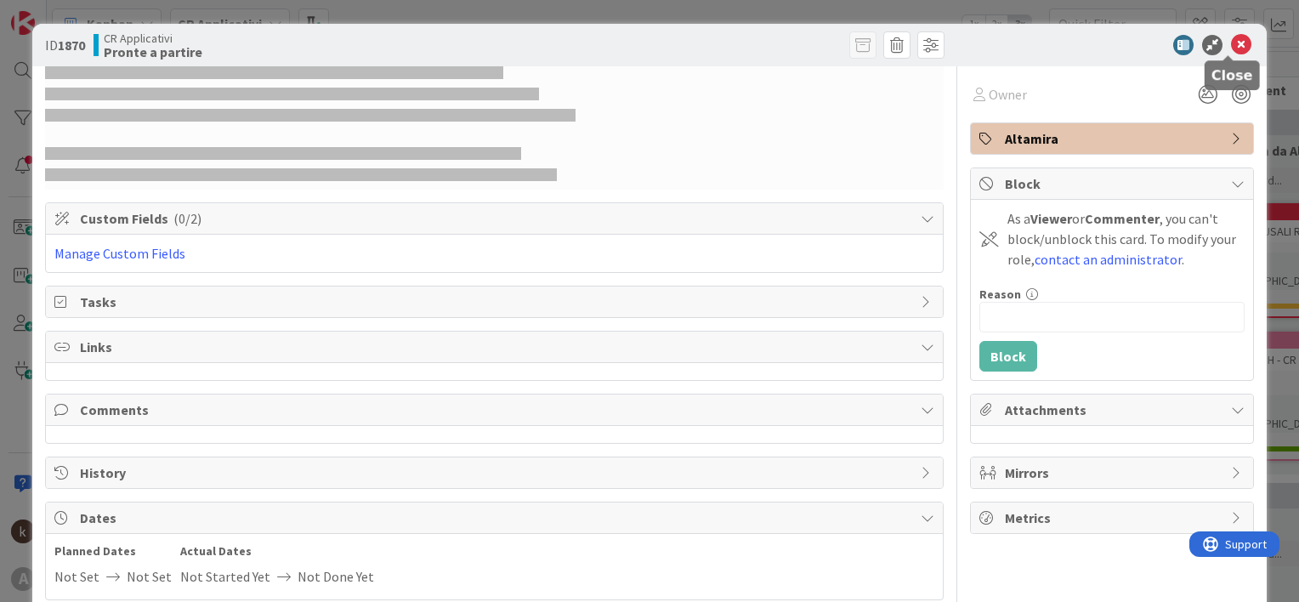
click at [1231, 43] on icon at bounding box center [1241, 45] width 20 height 20
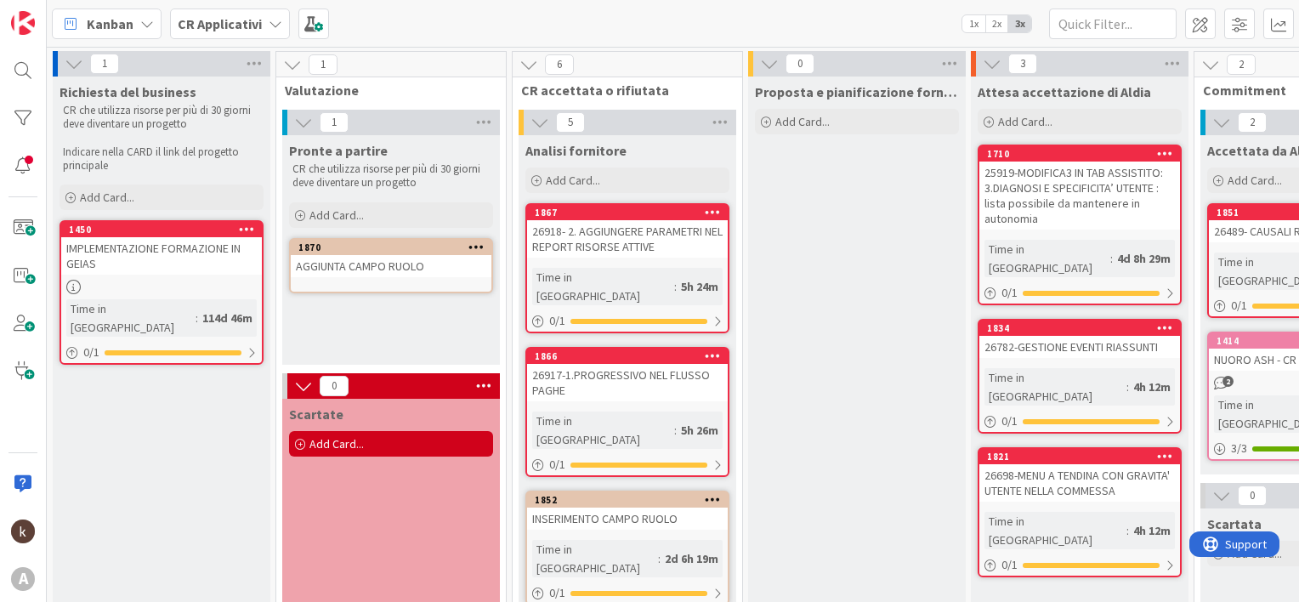
click at [389, 266] on div "AGGIUNTA CAMPO RUOLO" at bounding box center [391, 266] width 201 height 22
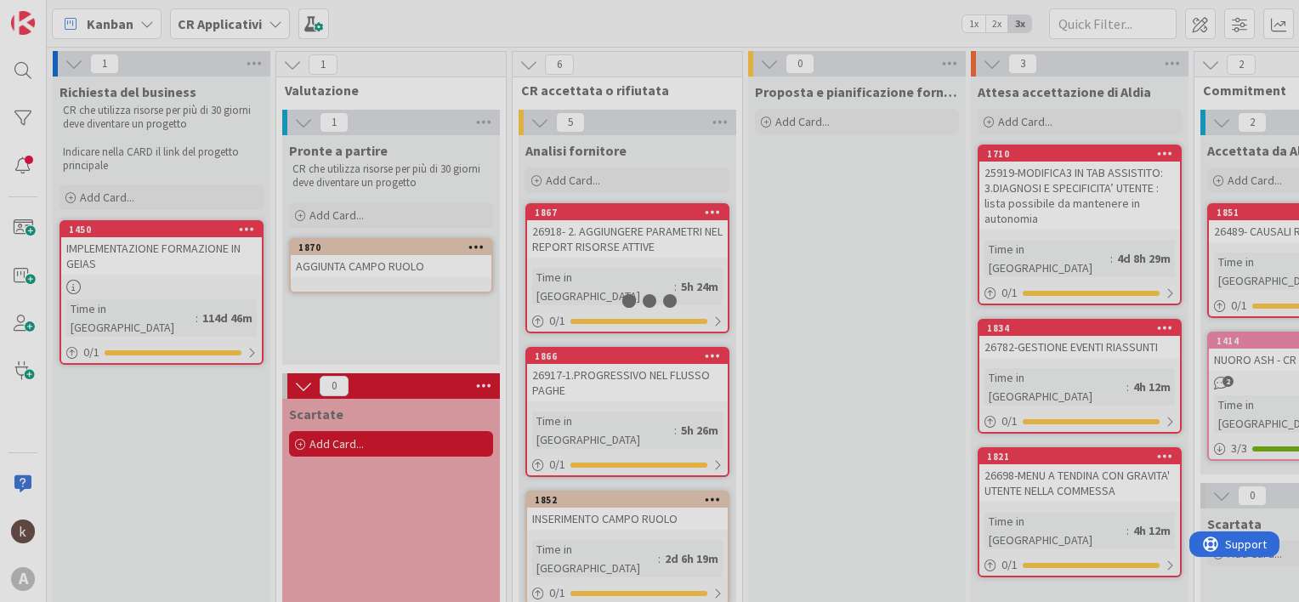
click at [389, 266] on div at bounding box center [649, 301] width 1299 height 602
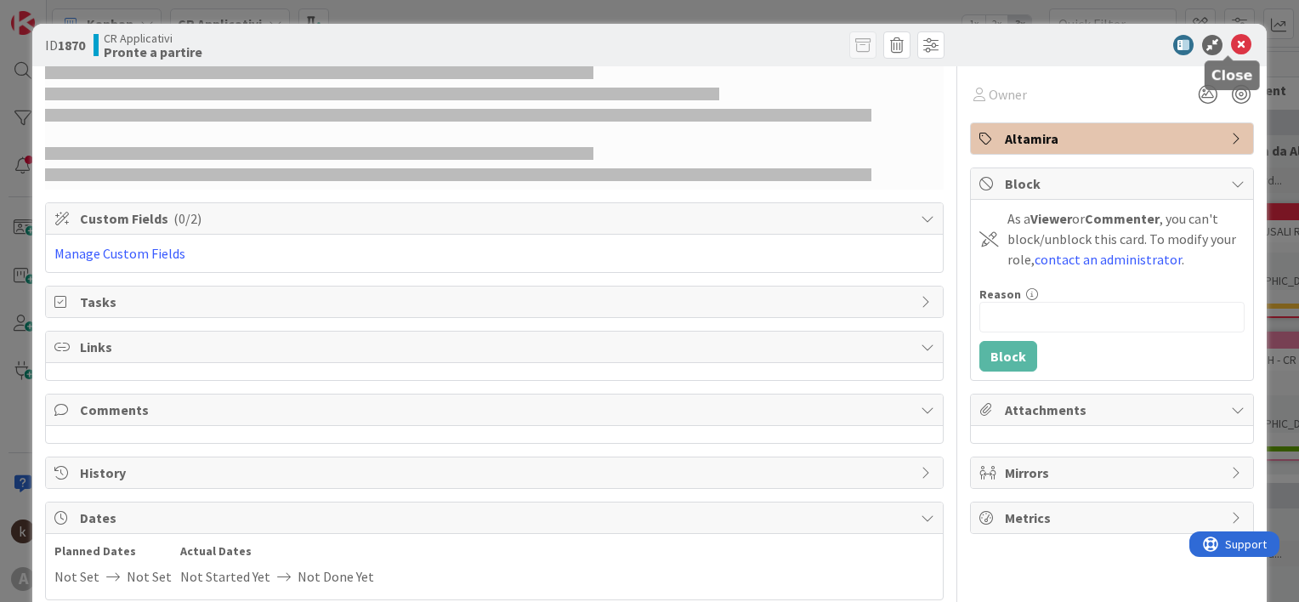
click at [1231, 42] on icon at bounding box center [1241, 45] width 20 height 20
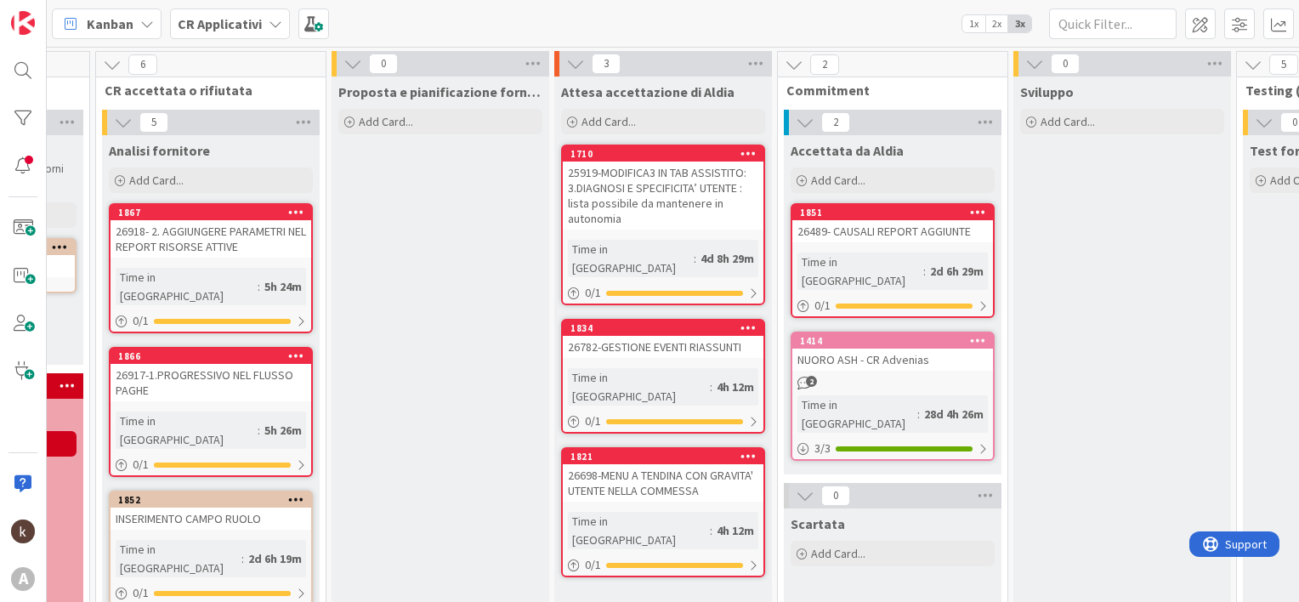
scroll to position [0, 76]
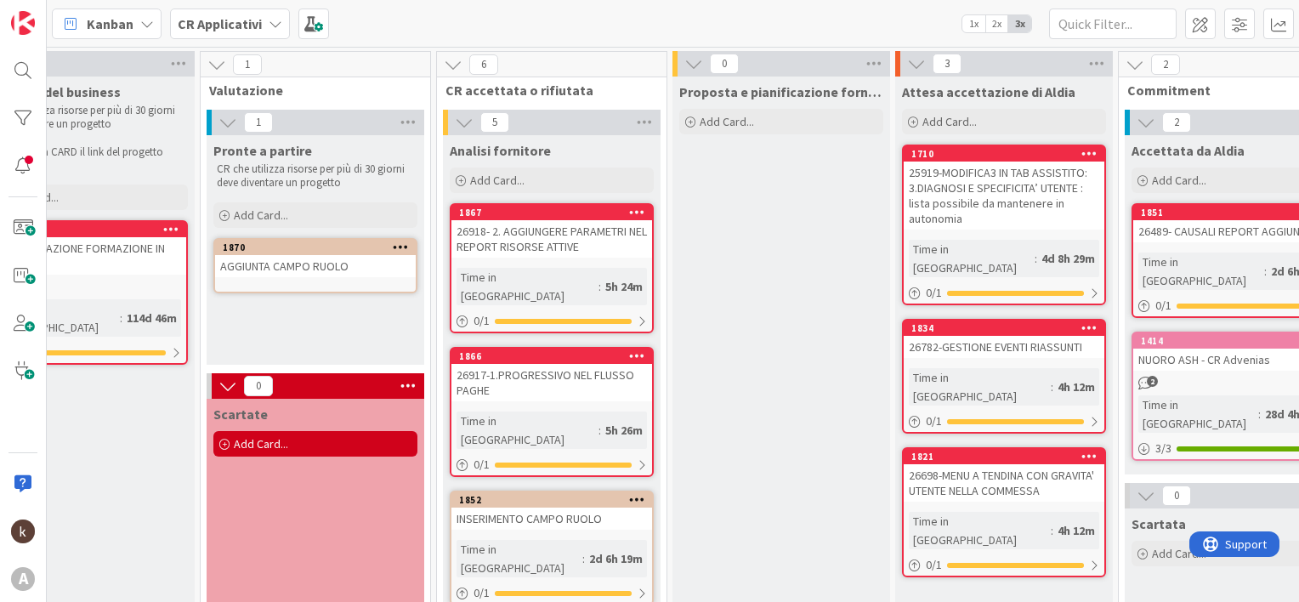
click at [405, 245] on icon at bounding box center [401, 247] width 16 height 12
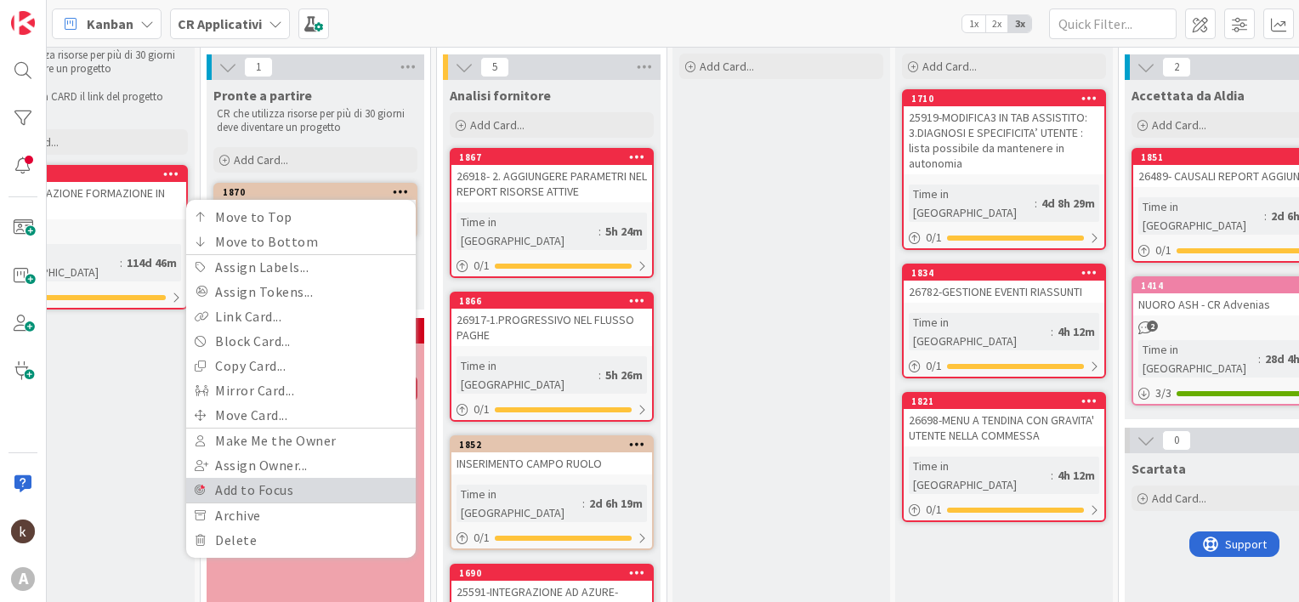
scroll to position [85, 76]
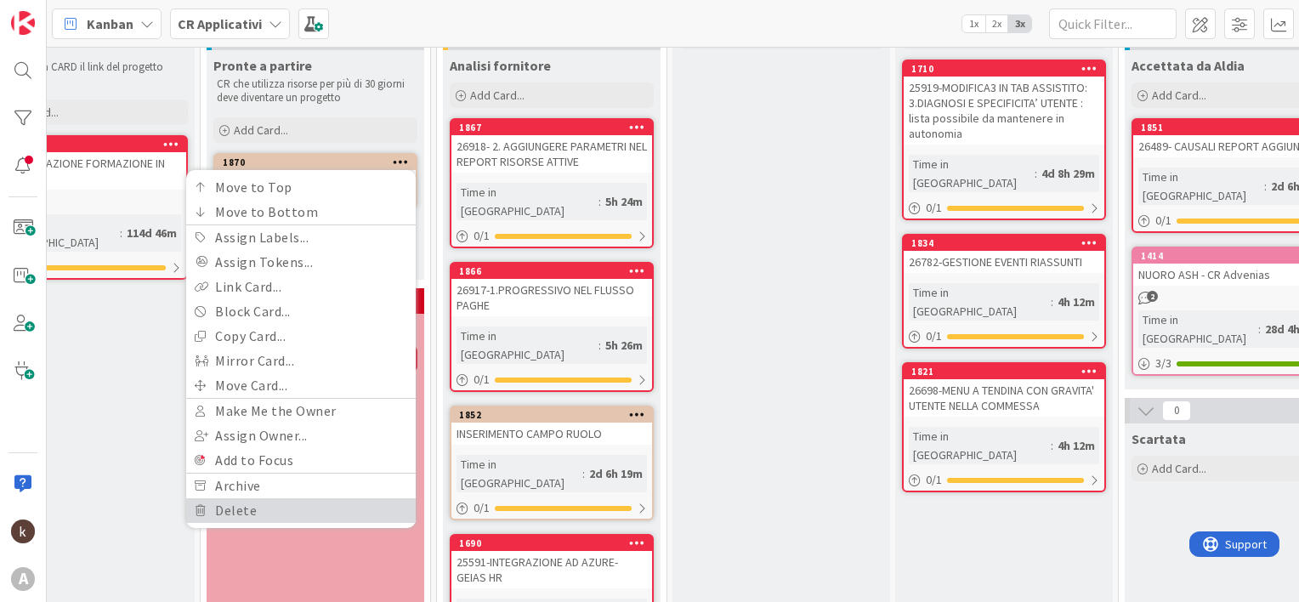
click at [255, 504] on link "Delete" at bounding box center [301, 510] width 230 height 25
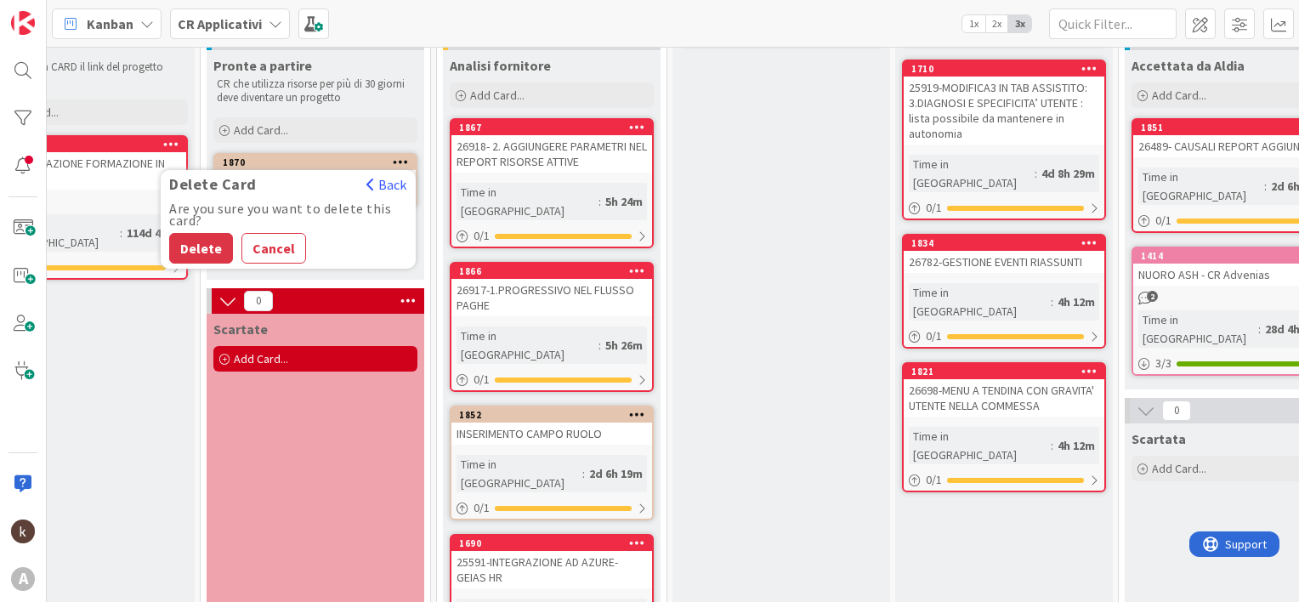
scroll to position [0, 76]
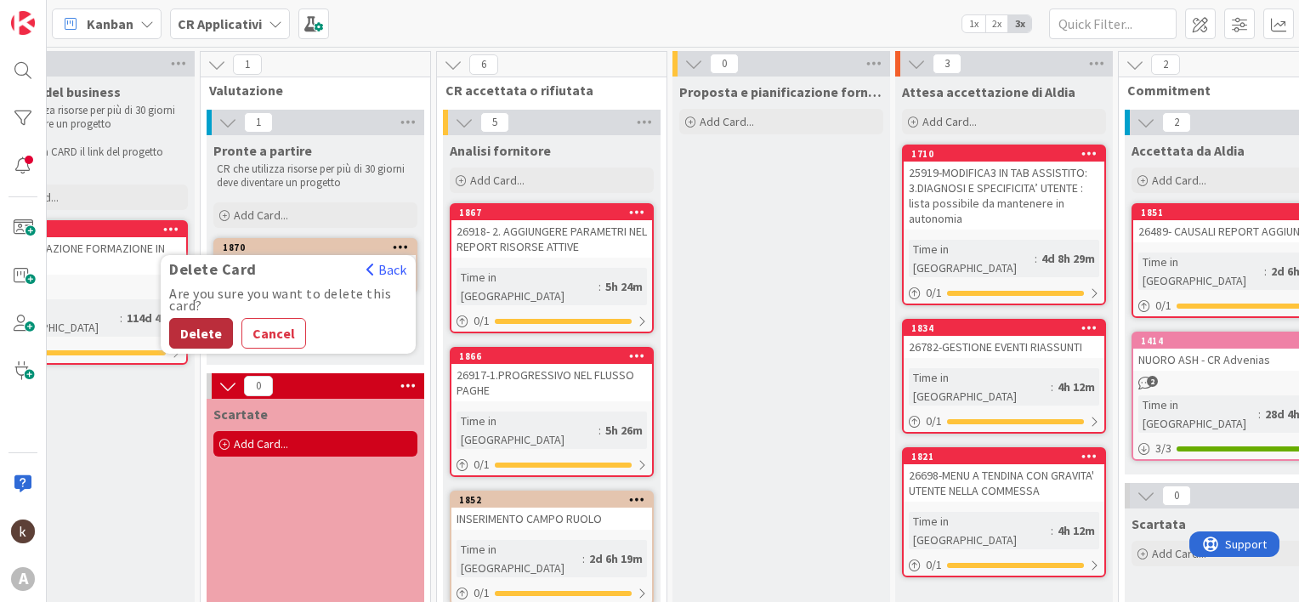
click at [200, 330] on button "Delete" at bounding box center [201, 333] width 64 height 31
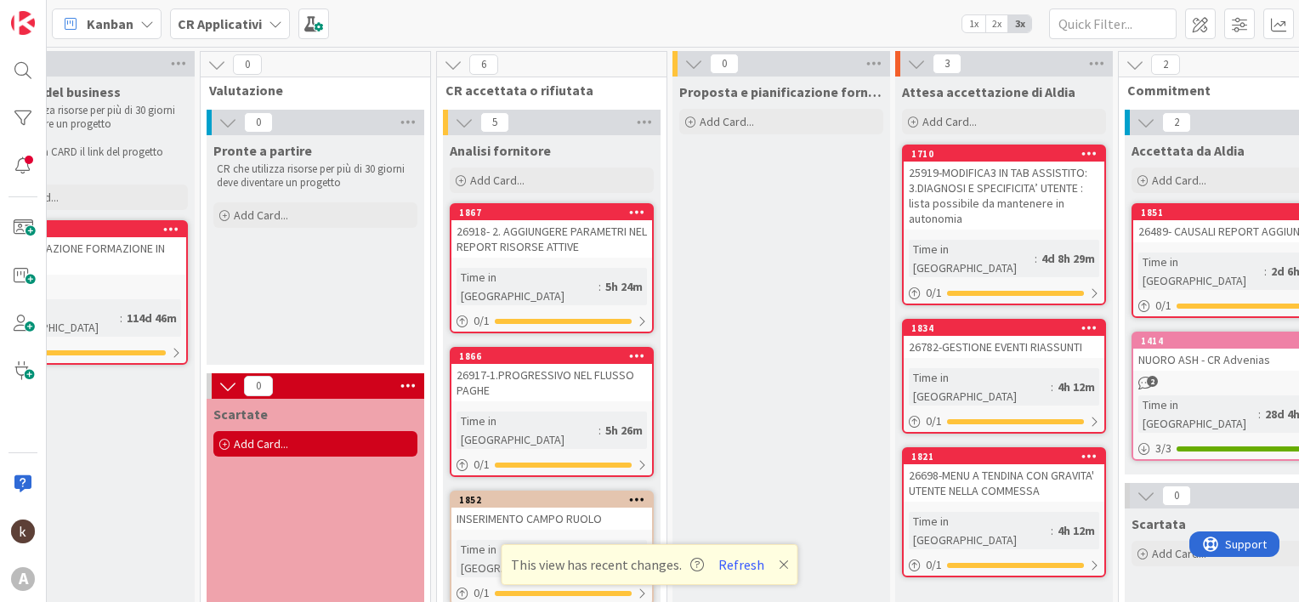
click at [241, 25] on b "CR Applicativi" at bounding box center [220, 23] width 84 height 17
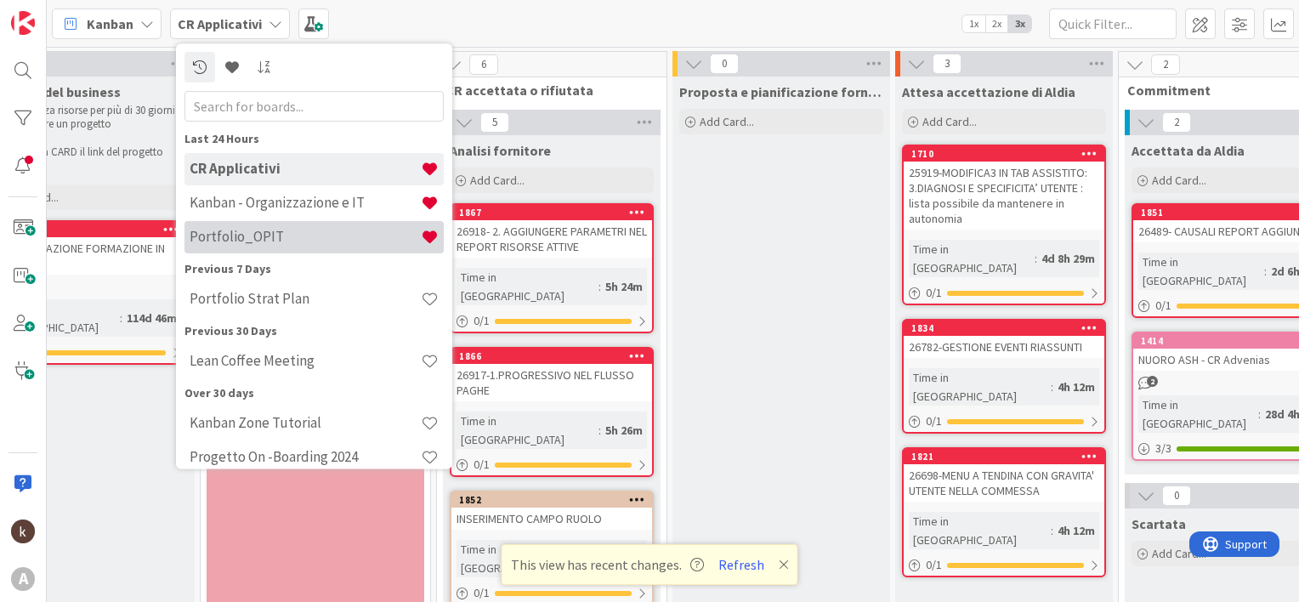
click at [249, 230] on h4 "Portfolio_OPIT" at bounding box center [305, 237] width 231 height 17
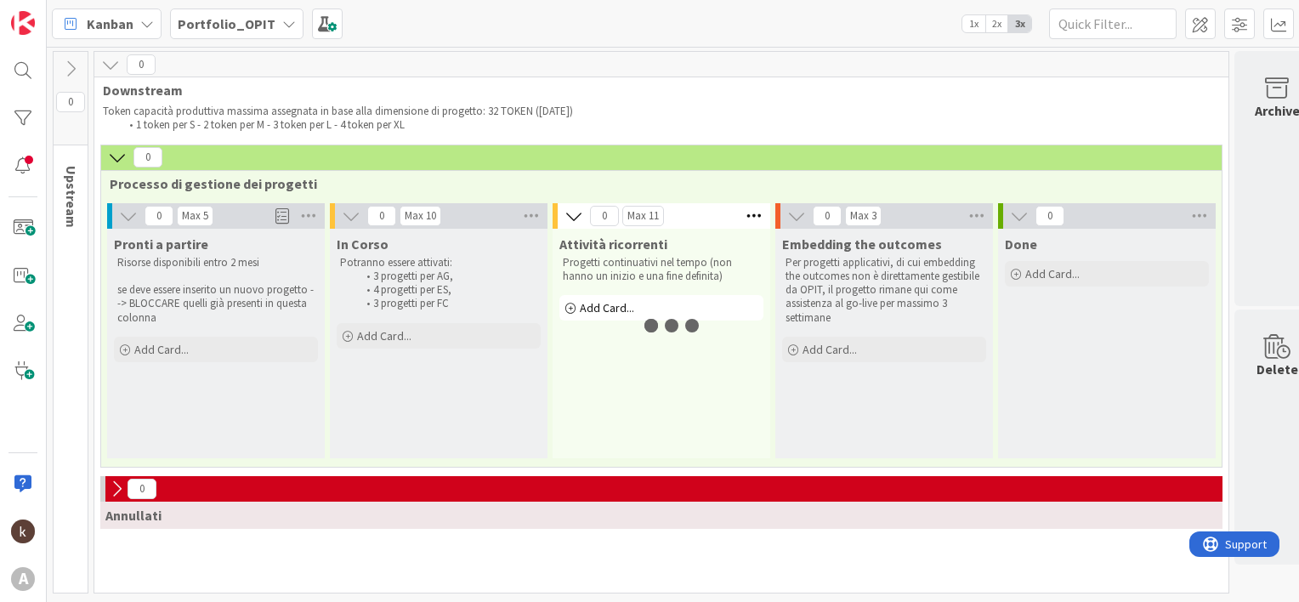
click at [219, 24] on b "Portfolio_OPIT" at bounding box center [227, 23] width 98 height 17
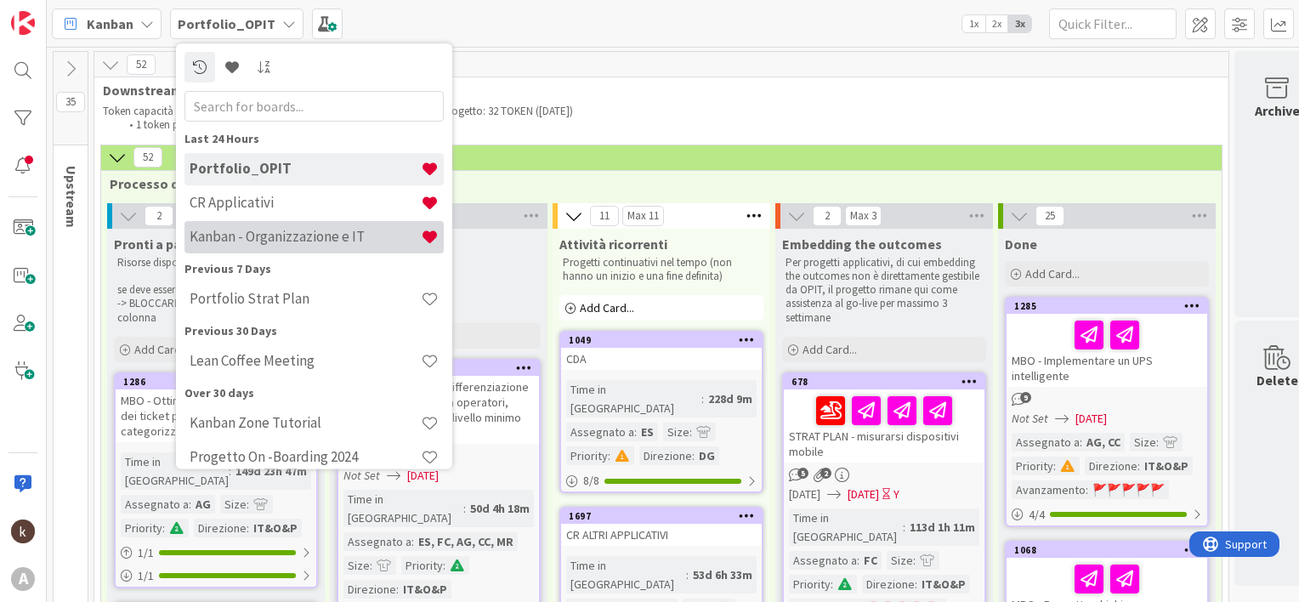
click at [244, 229] on h4 "Kanban - Organizzazione e IT" at bounding box center [305, 237] width 231 height 17
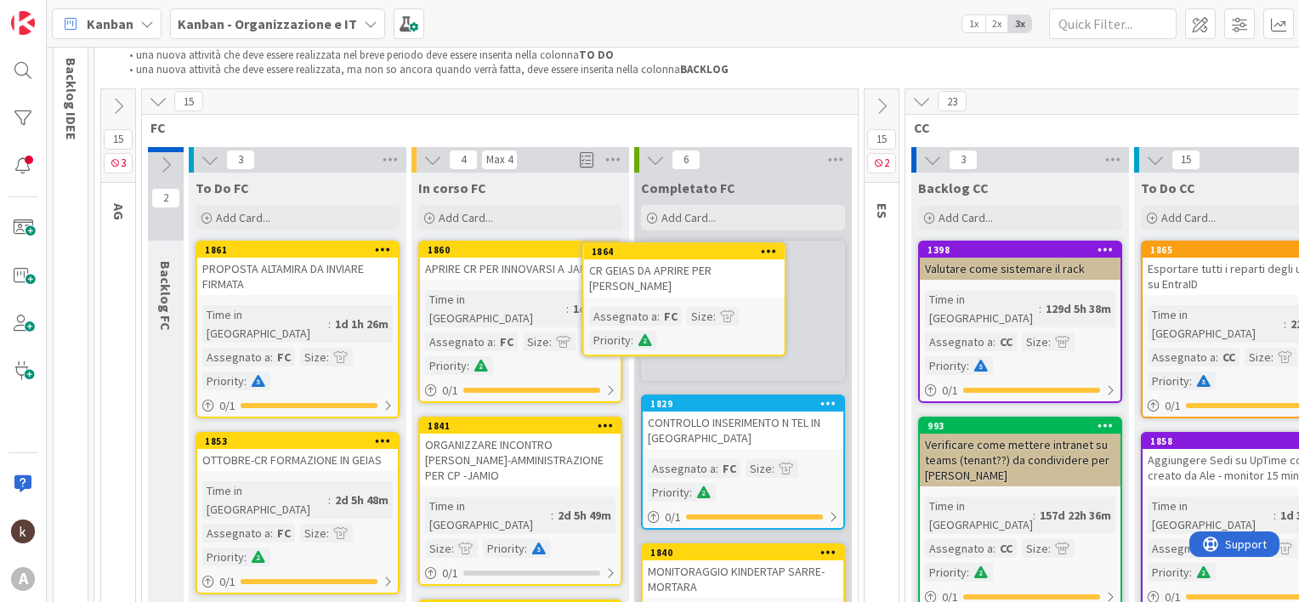
scroll to position [81, 0]
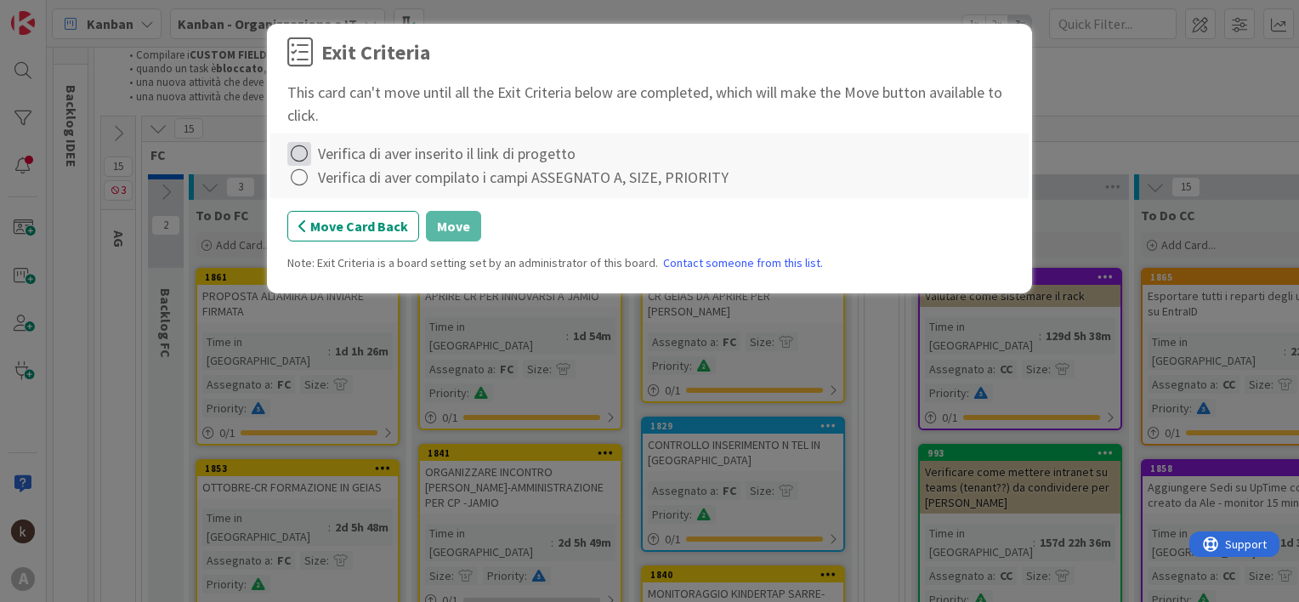
click at [303, 153] on icon at bounding box center [299, 154] width 24 height 24
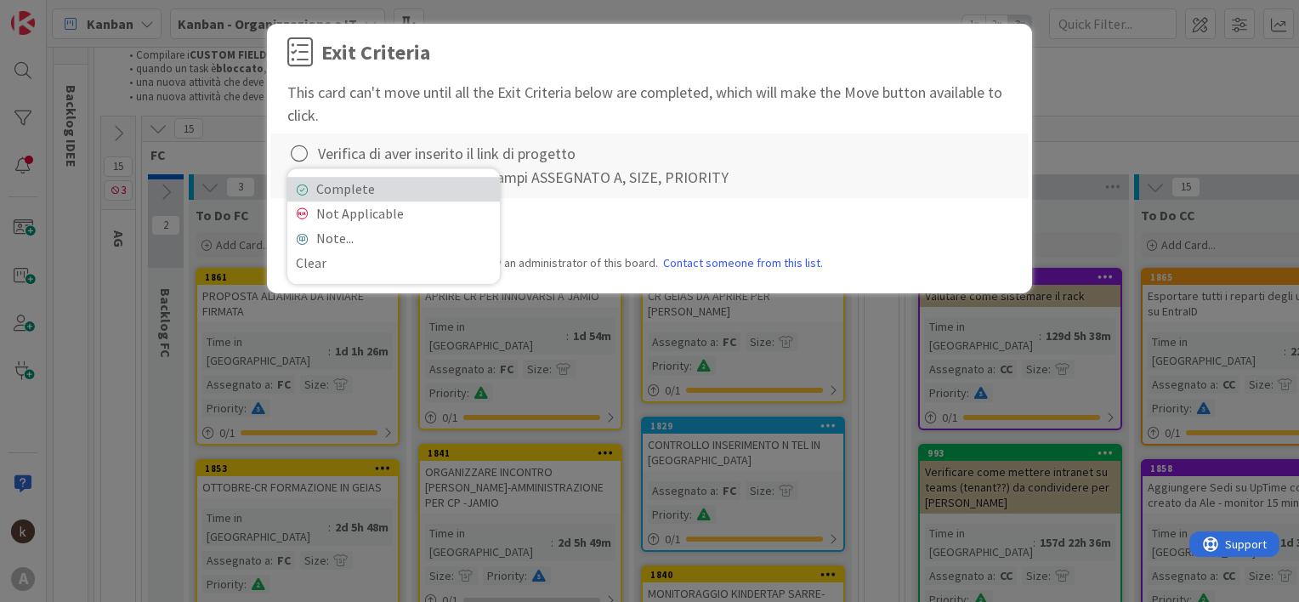
click at [314, 184] on link "Complete" at bounding box center [393, 189] width 213 height 25
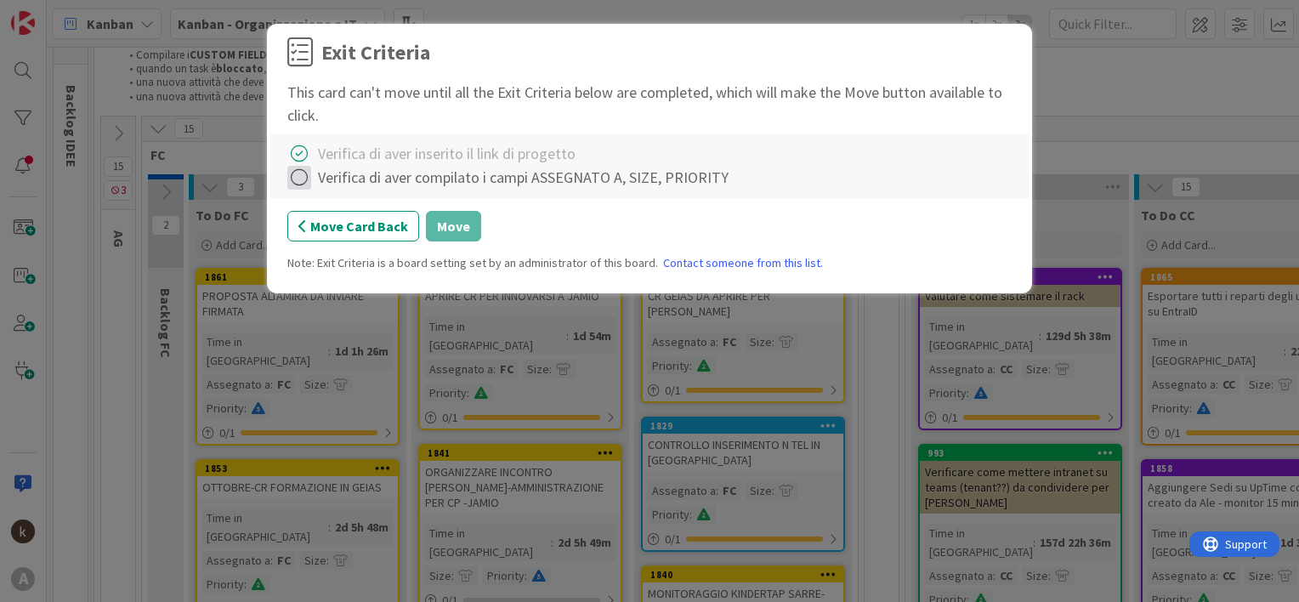
click at [298, 184] on icon at bounding box center [299, 178] width 24 height 24
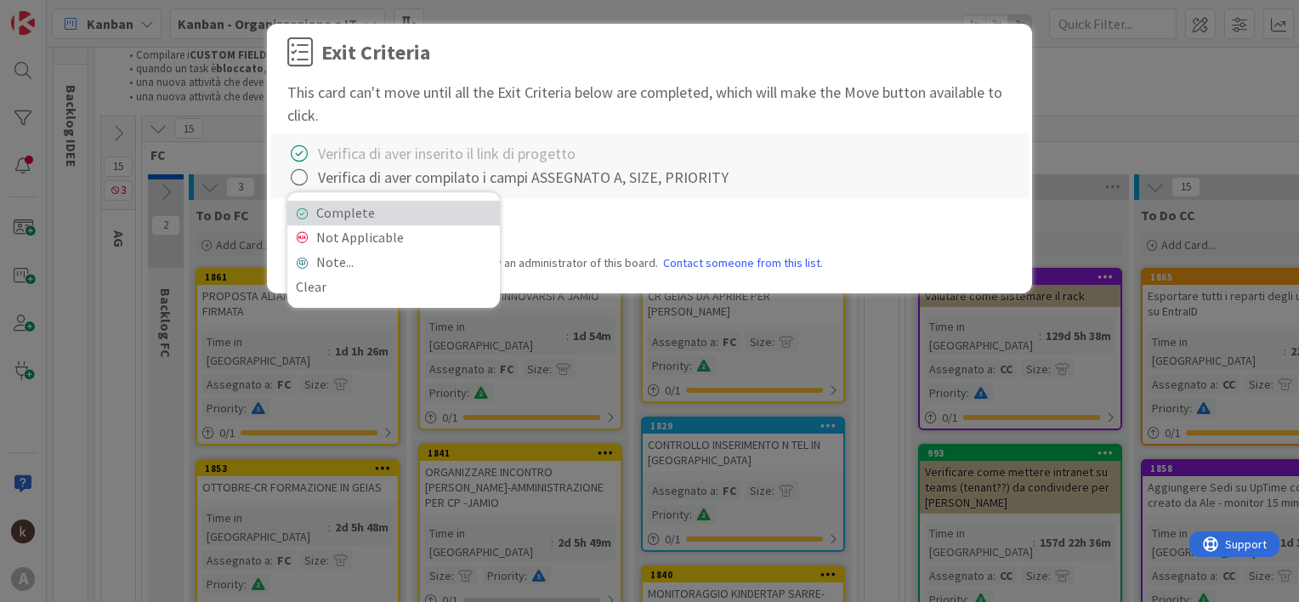
click at [315, 219] on link "Complete" at bounding box center [393, 213] width 213 height 25
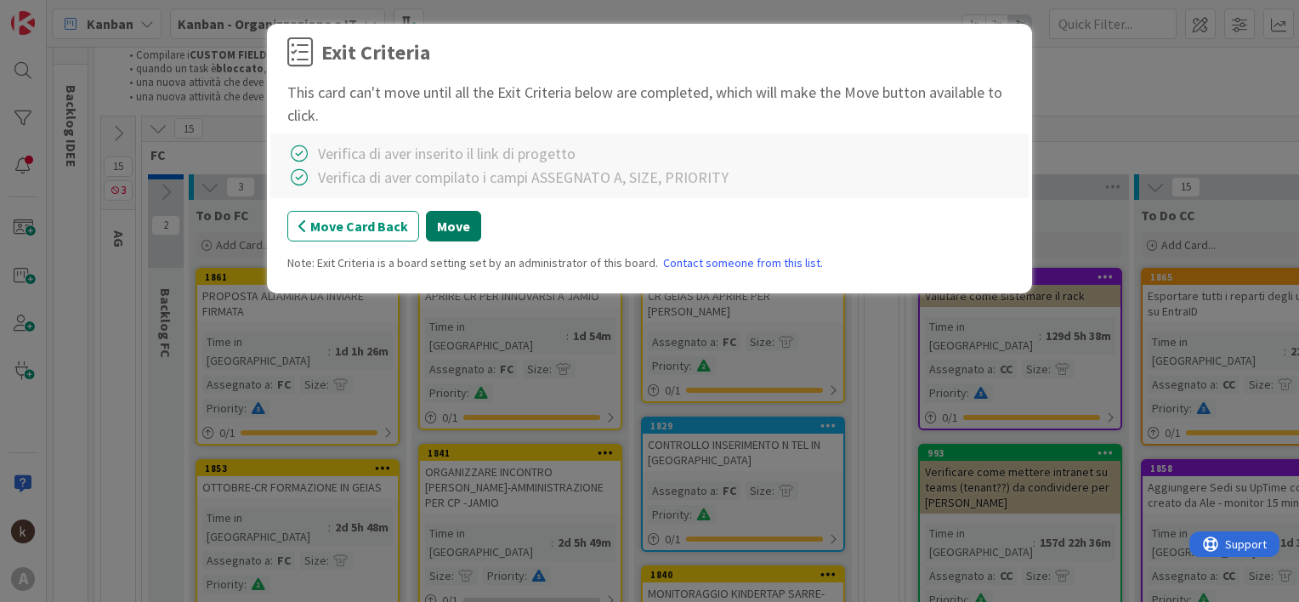
click at [434, 224] on button "Move" at bounding box center [453, 226] width 55 height 31
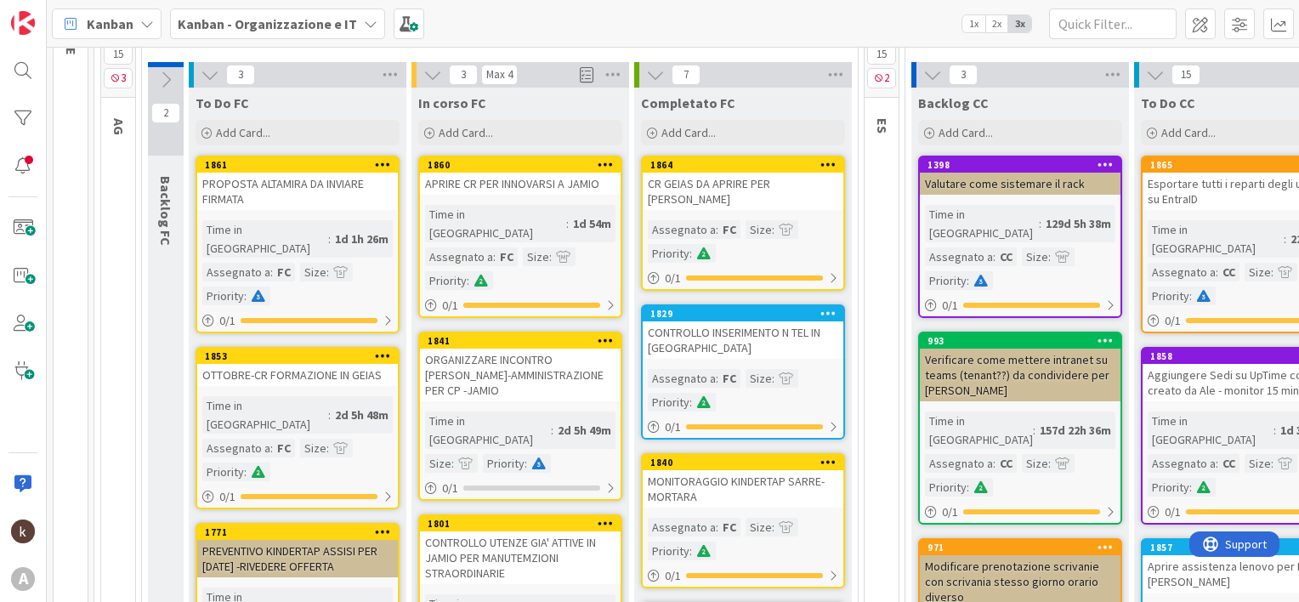
scroll to position [166, 0]
